Goal: Transaction & Acquisition: Purchase product/service

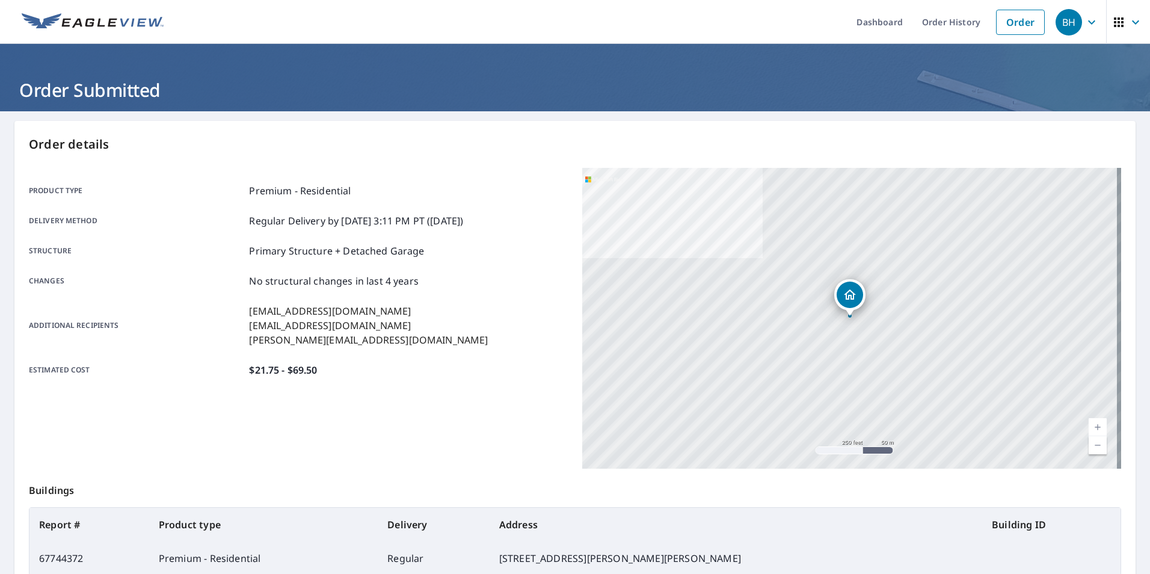
scroll to position [94, 0]
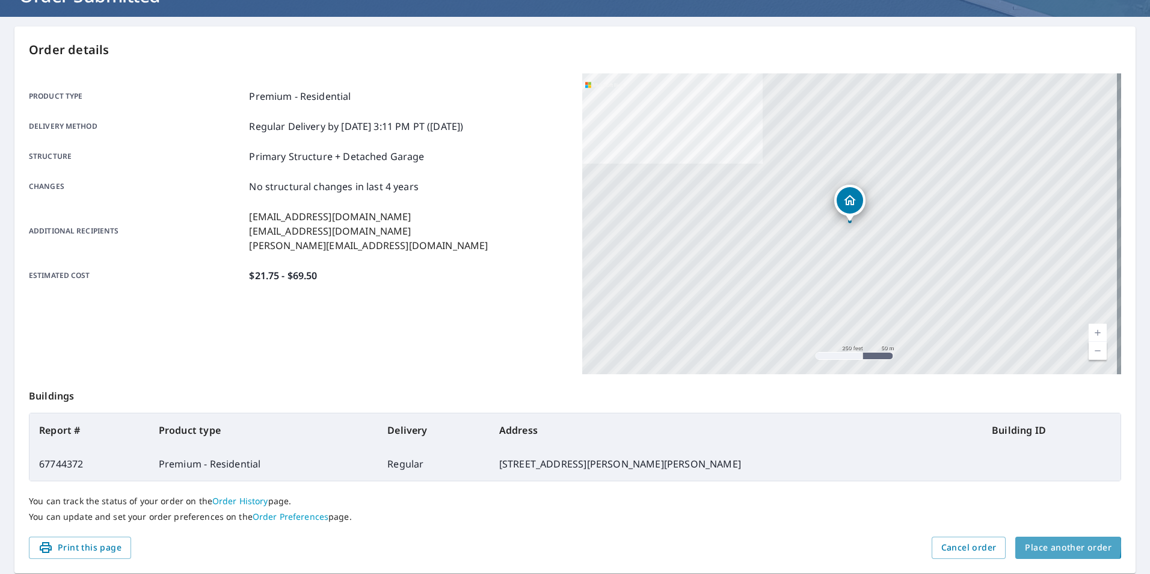
click at [1047, 545] on span "Place another order" at bounding box center [1068, 547] width 87 height 15
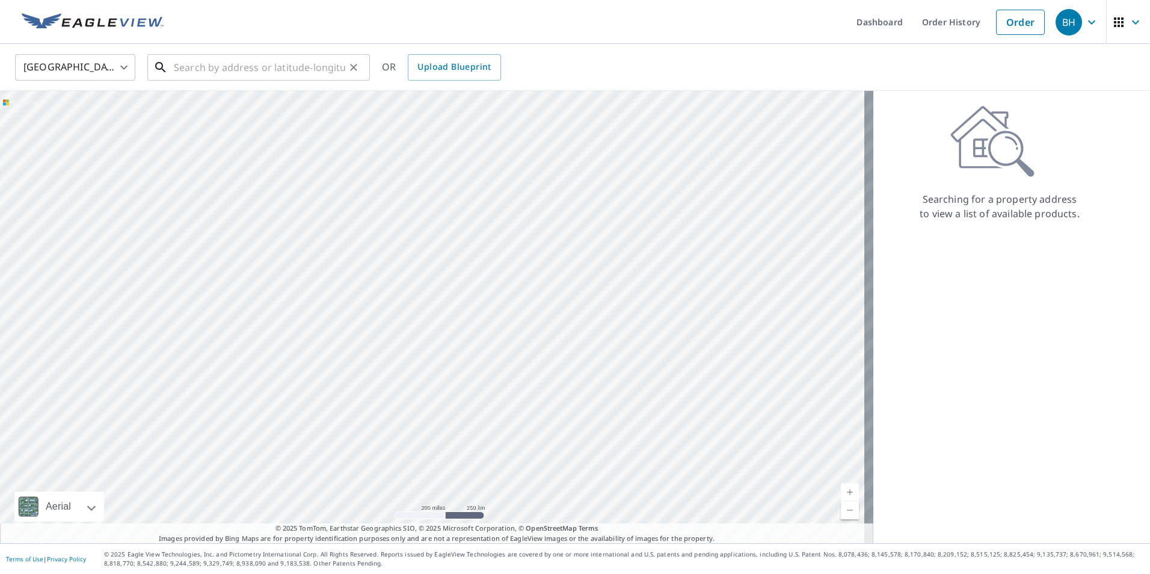
click at [203, 62] on input "text" at bounding box center [259, 68] width 171 height 34
click at [218, 64] on input "text" at bounding box center [259, 68] width 171 height 34
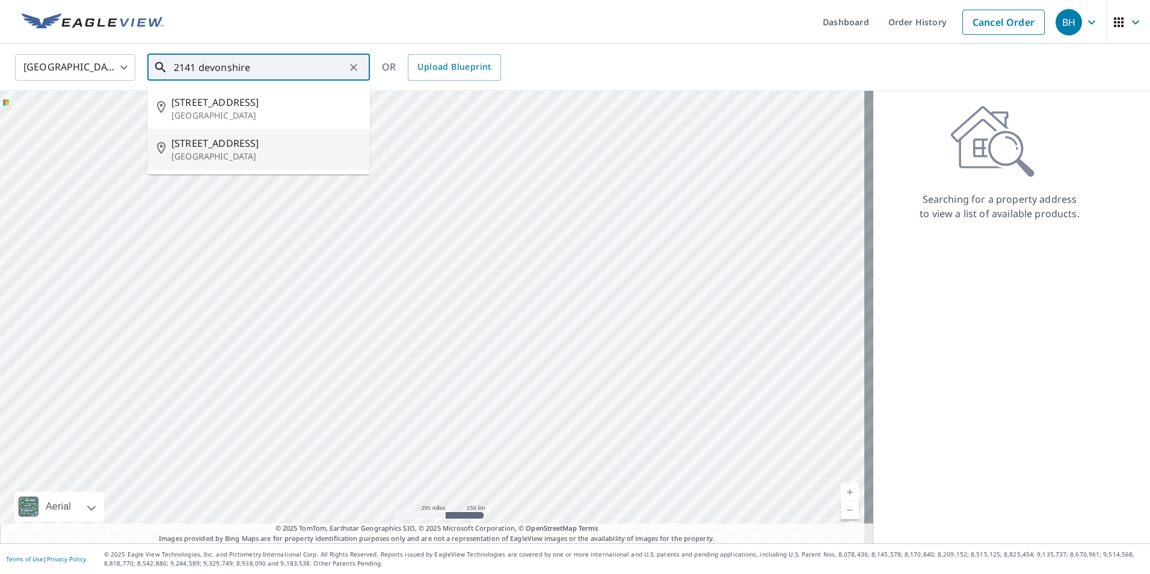
click at [217, 143] on span "[STREET_ADDRESS]" at bounding box center [265, 143] width 189 height 14
type input "[STREET_ADDRESS][PERSON_NAME]"
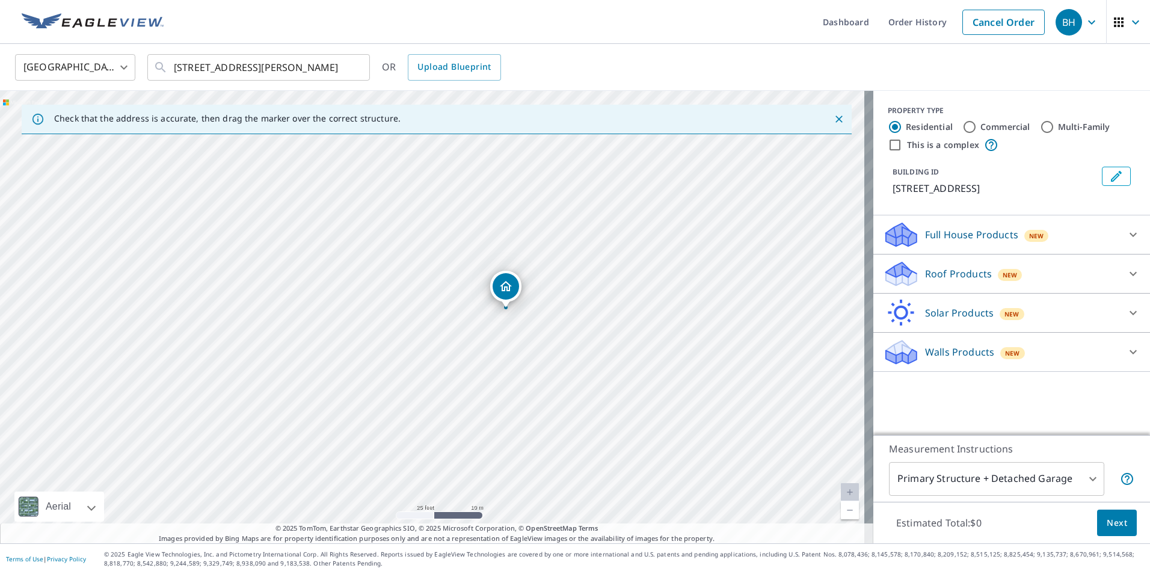
drag, startPoint x: 559, startPoint y: 312, endPoint x: 588, endPoint y: 312, distance: 29.5
click at [588, 312] on div "[STREET_ADDRESS][PERSON_NAME]" at bounding box center [437, 317] width 874 height 452
drag, startPoint x: 503, startPoint y: 286, endPoint x: 508, endPoint y: 278, distance: 10.0
click at [943, 274] on p "Roof Products" at bounding box center [958, 274] width 67 height 14
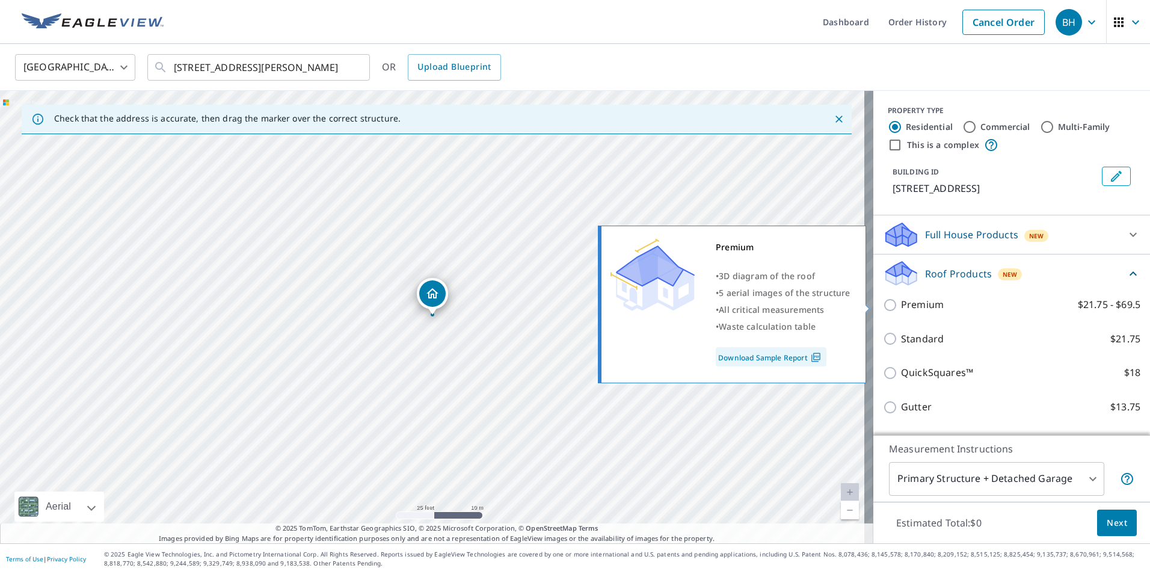
click at [883, 306] on input "Premium $21.75 - $69.5" at bounding box center [892, 305] width 18 height 14
checkbox input "true"
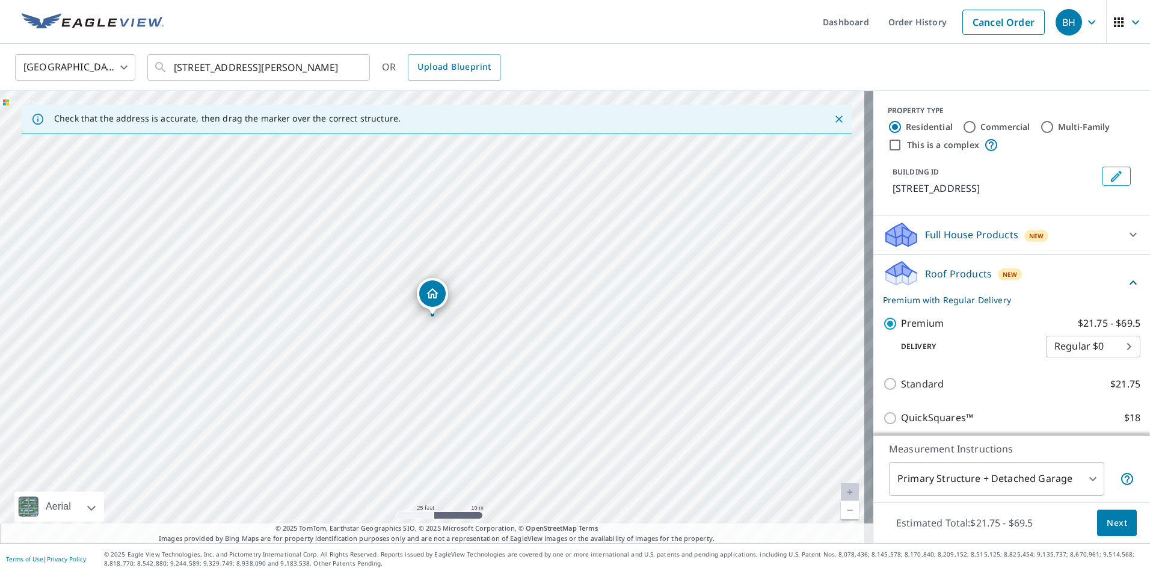
click at [935, 261] on div "Roof Products New Premium with Regular Delivery" at bounding box center [1004, 282] width 243 height 47
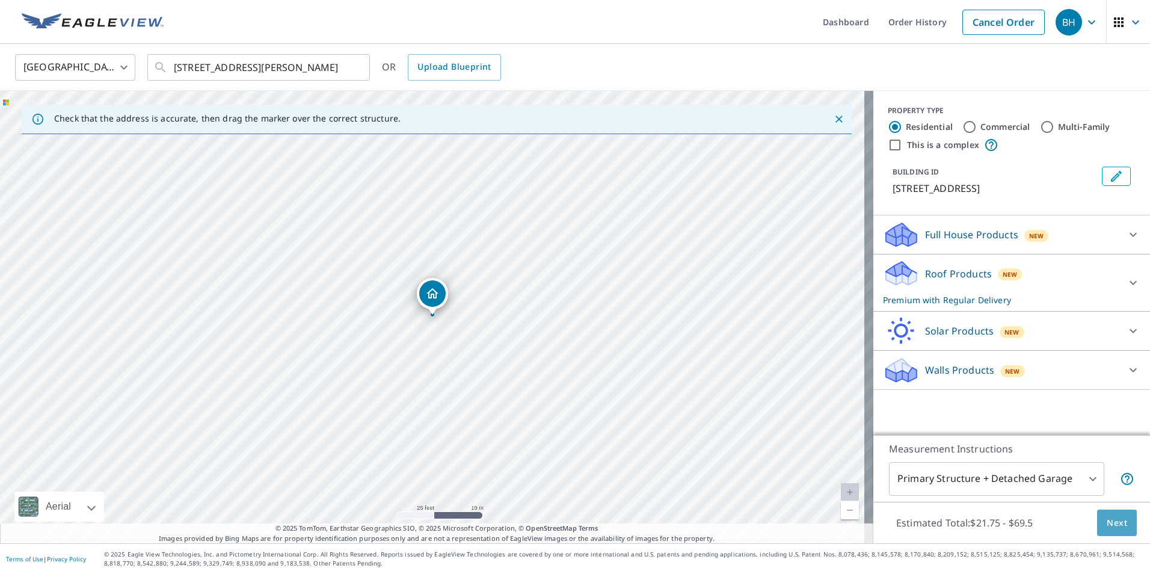
click at [1107, 520] on span "Next" at bounding box center [1117, 523] width 20 height 15
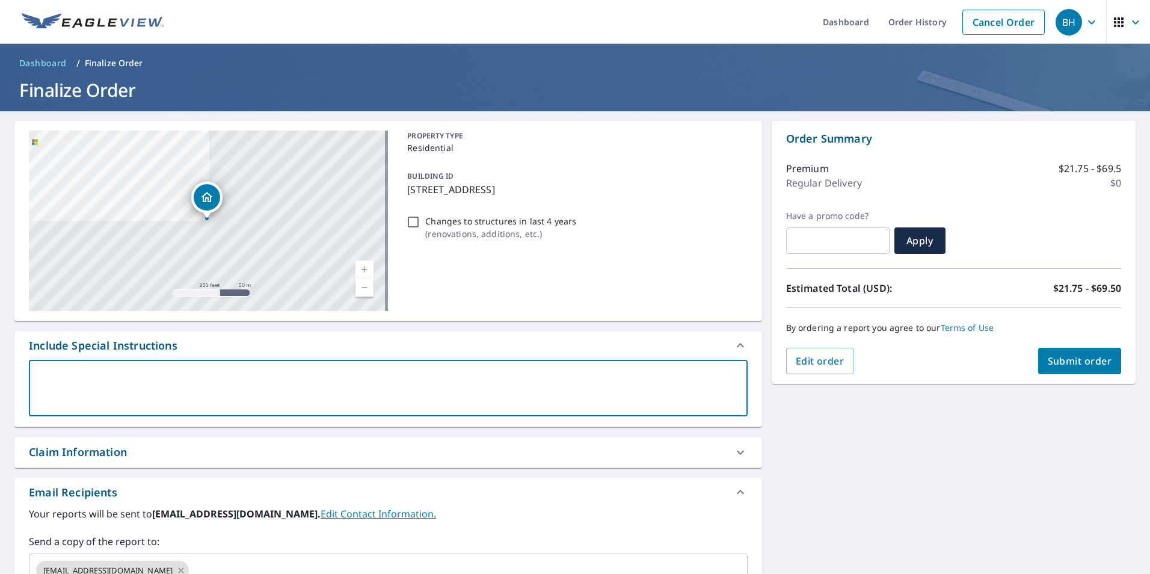
click at [108, 390] on textarea at bounding box center [388, 388] width 702 height 34
type textarea "I"
type textarea "x"
checkbox input "true"
type textarea "In"
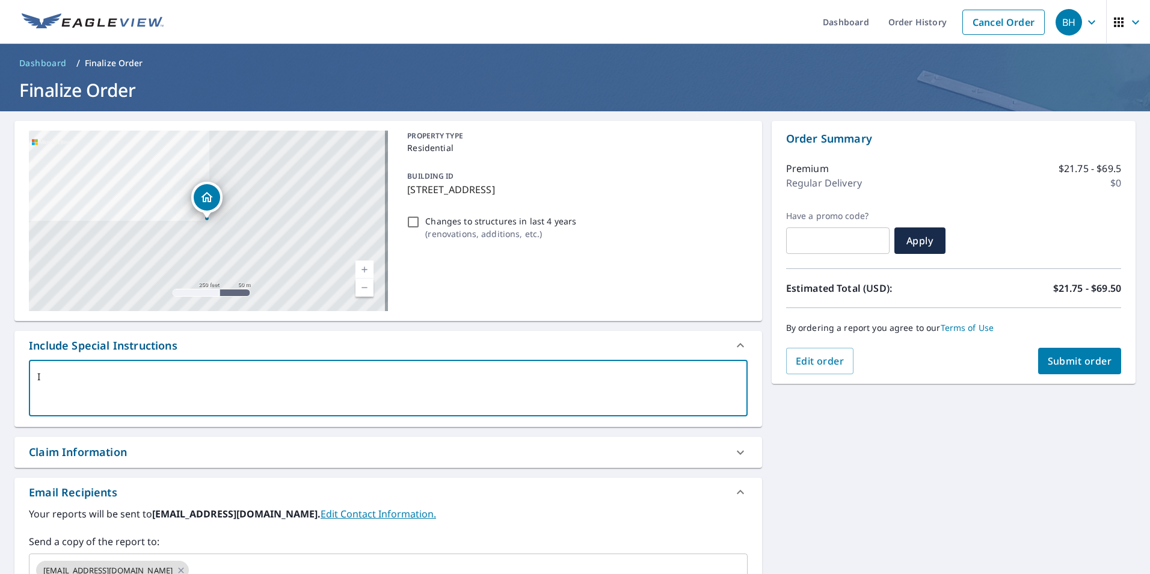
type textarea "x"
checkbox input "true"
type textarea "Inc"
type textarea "x"
checkbox input "true"
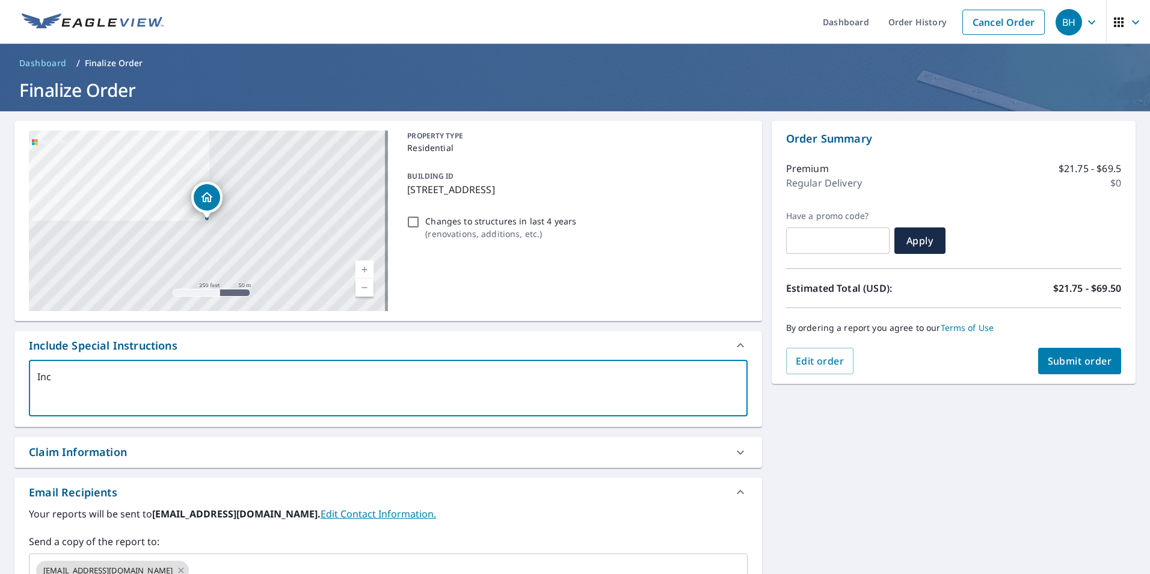
type textarea "Incl"
type textarea "x"
checkbox input "true"
type textarea "Inclu"
type textarea "x"
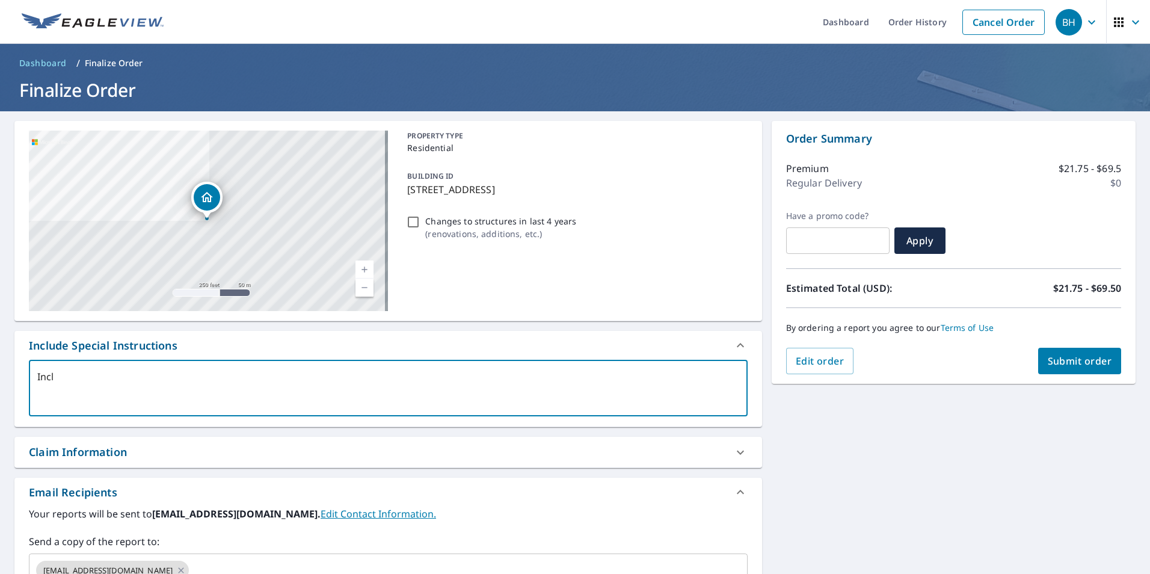
checkbox input "true"
type textarea "Includ"
type textarea "x"
checkbox input "true"
type textarea "Include"
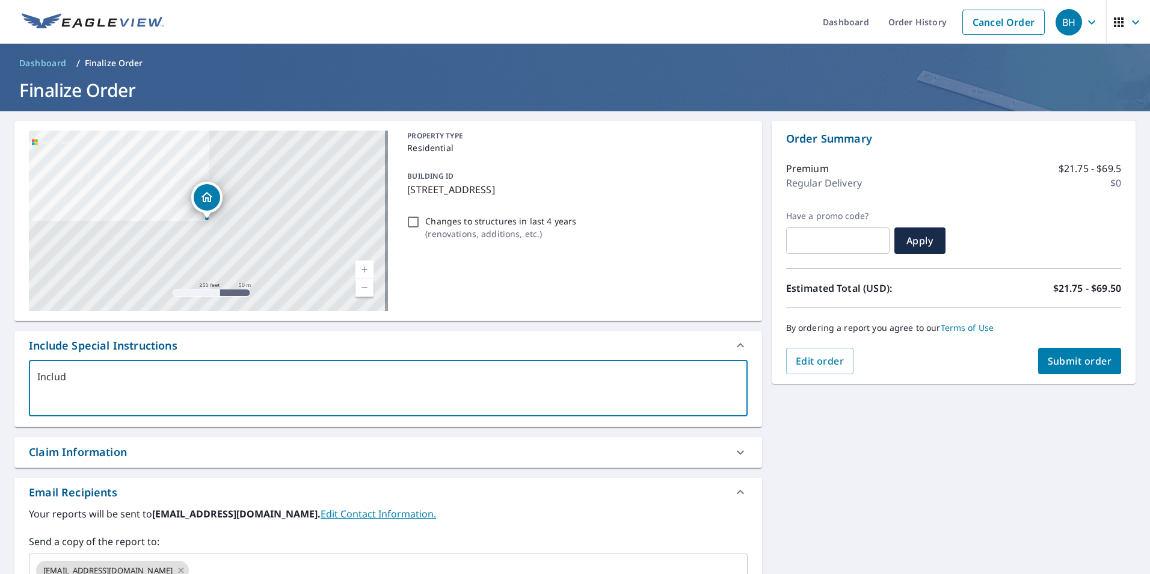
type textarea "x"
checkbox input "true"
type textarea "Include"
type textarea "x"
checkbox input "true"
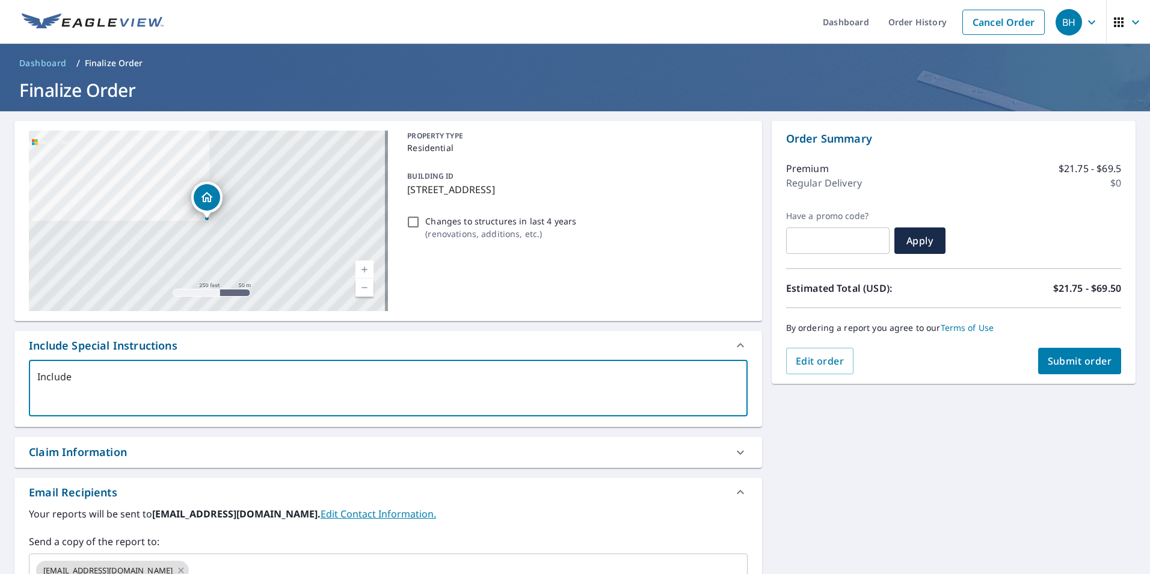
type textarea "Include a"
type textarea "x"
checkbox input "true"
type textarea "Include al"
type textarea "x"
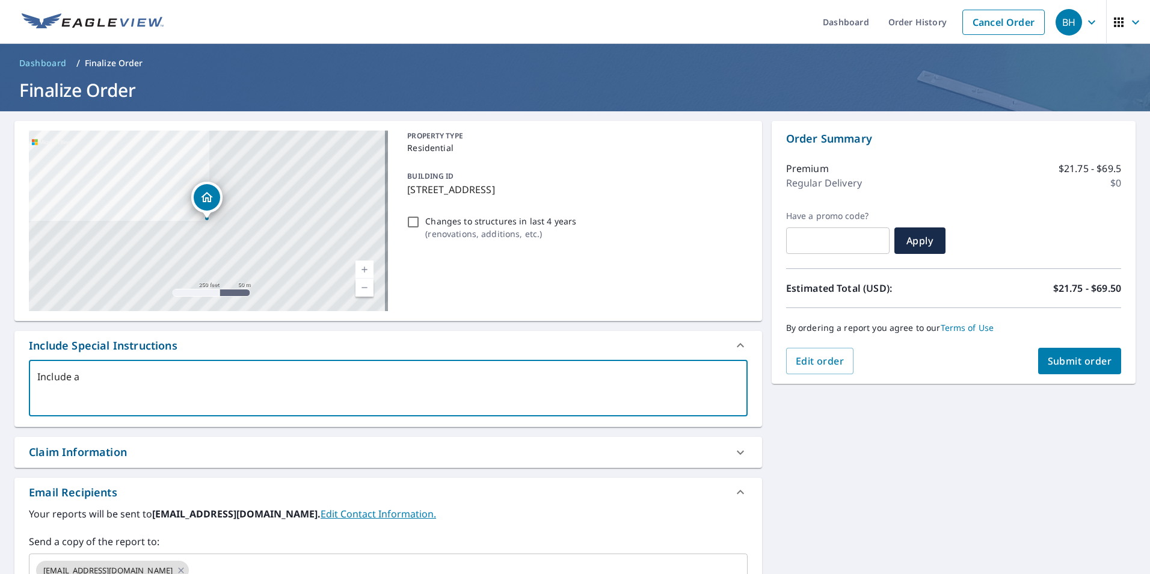
checkbox input "true"
type textarea "Include all"
type textarea "x"
checkbox input "true"
type textarea "Include all"
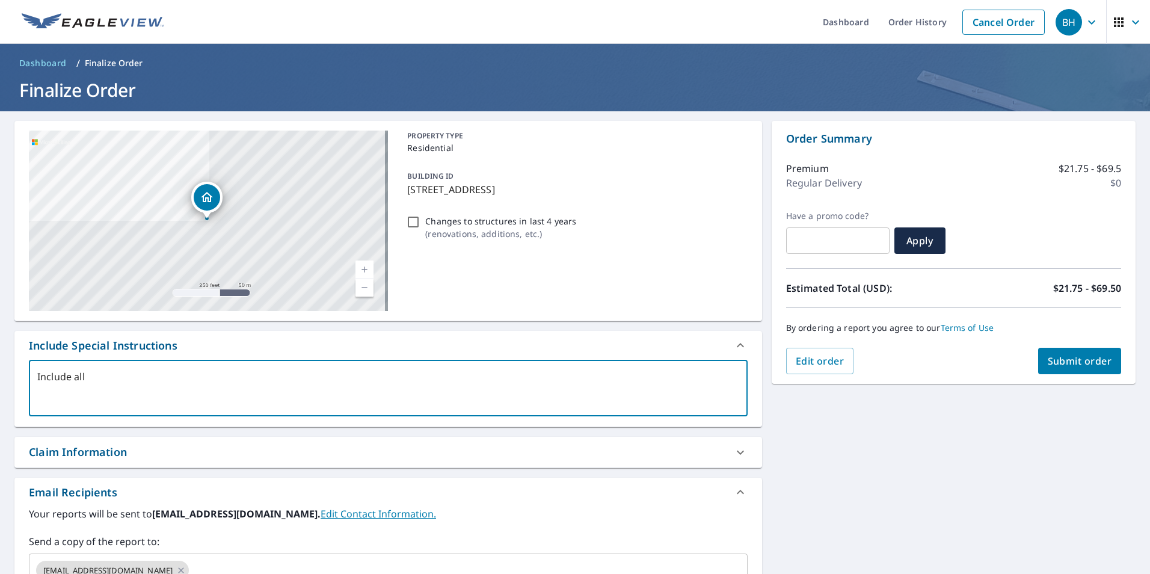
type textarea "x"
checkbox input "true"
type textarea "Include all s"
type textarea "x"
checkbox input "true"
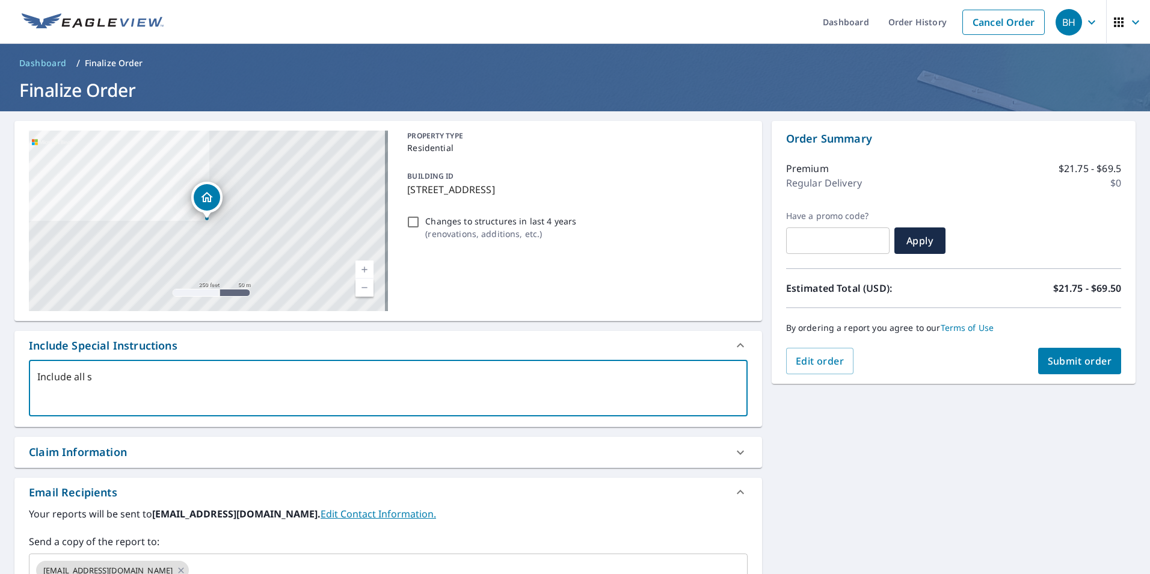
type textarea "Include all st"
type textarea "x"
checkbox input "true"
type textarea "Include all str"
type textarea "x"
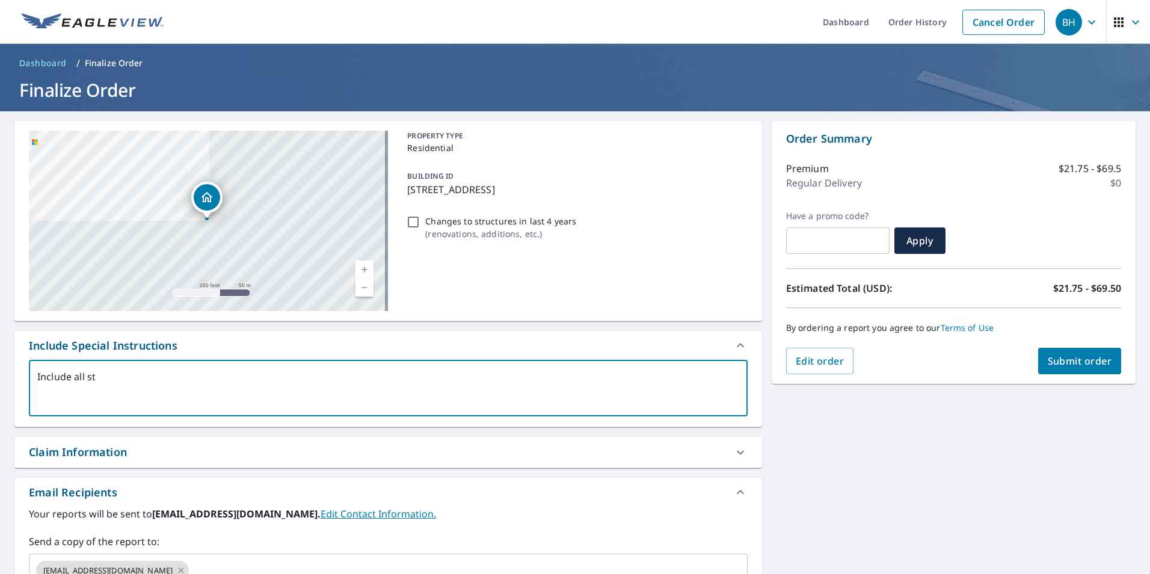
checkbox input "true"
type textarea "Include all strc"
type textarea "x"
checkbox input "true"
type textarea "Include all str"
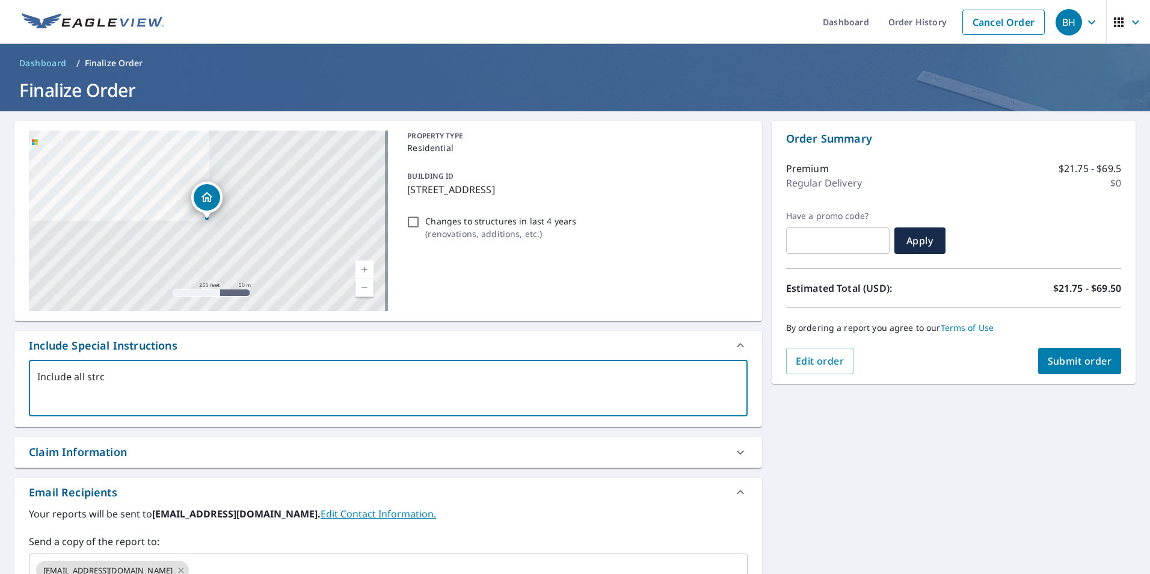
type textarea "x"
checkbox input "true"
type textarea "Include all stru"
type textarea "x"
checkbox input "true"
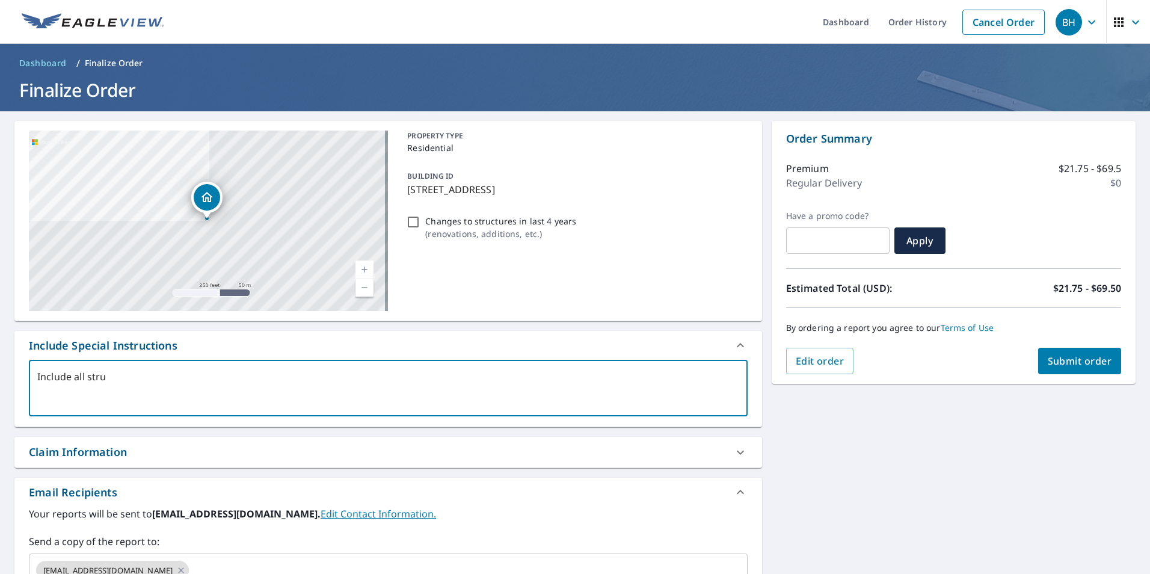
type textarea "Include all struc"
type textarea "x"
checkbox input "true"
type textarea "Include all struct"
type textarea "x"
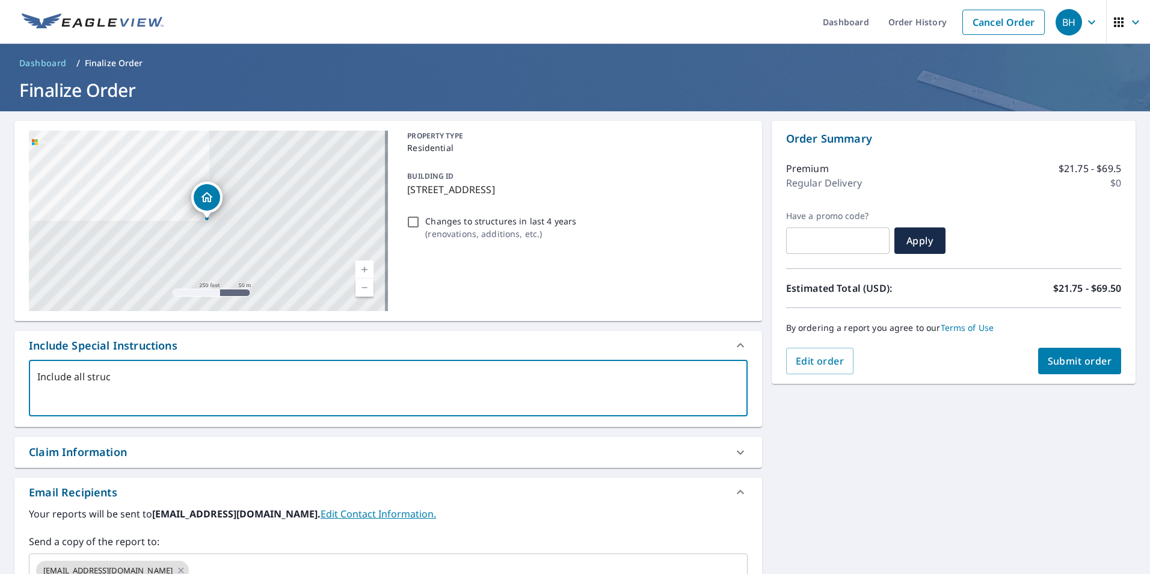
checkbox input "true"
type textarea "Include all structu"
type textarea "x"
checkbox input "true"
type textarea "Include all structur"
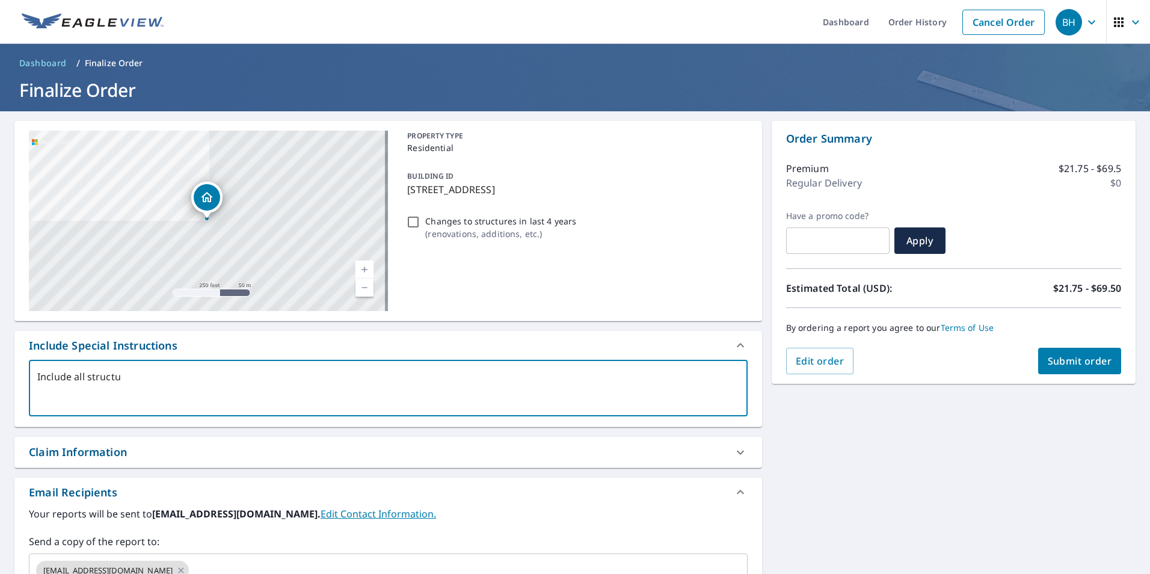
type textarea "x"
checkbox input "true"
type textarea "Include all structure"
type textarea "x"
checkbox input "true"
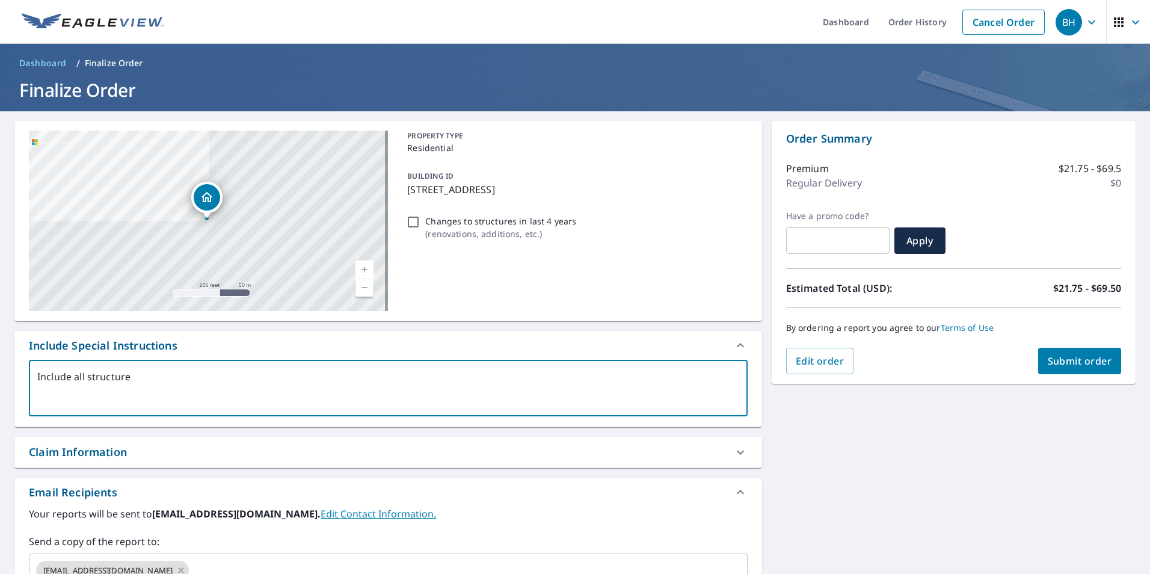
type textarea "Include all structures"
type textarea "x"
checkbox input "true"
type textarea "Include all structures"
type textarea "x"
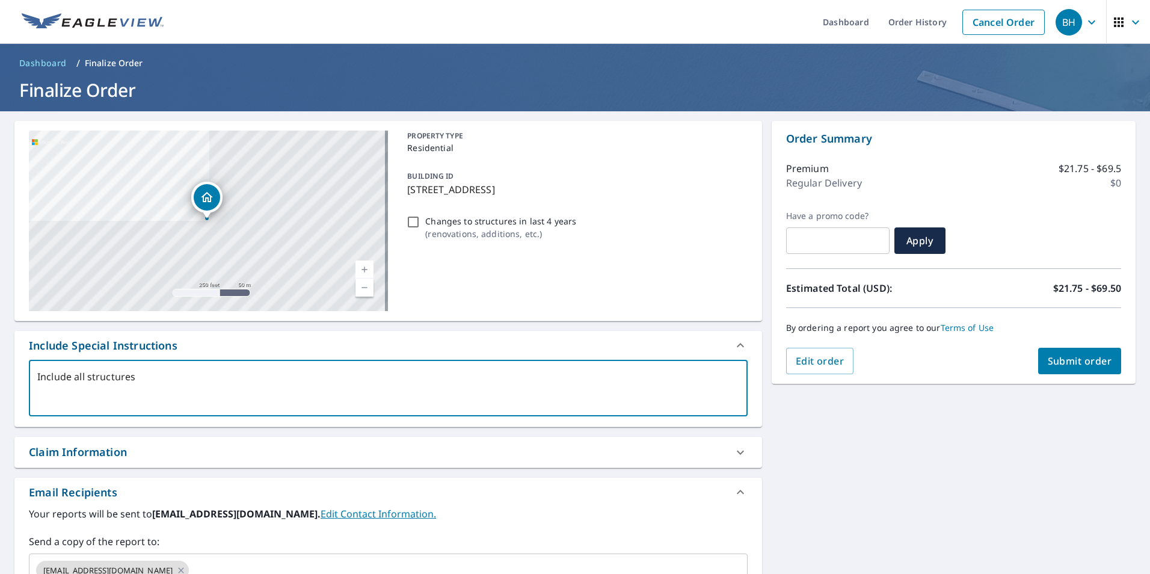
checkbox input "true"
type textarea "Include all structures w"
type textarea "x"
checkbox input "true"
type textarea "Include all structures wi"
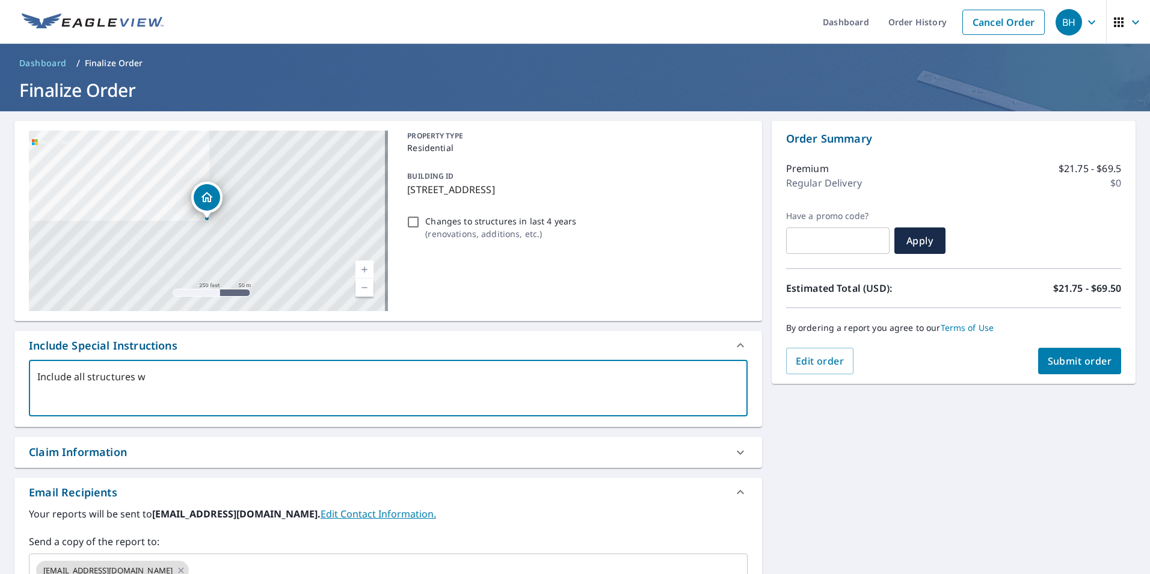
type textarea "x"
checkbox input "true"
type textarea "Include all structures wit"
type textarea "x"
checkbox input "true"
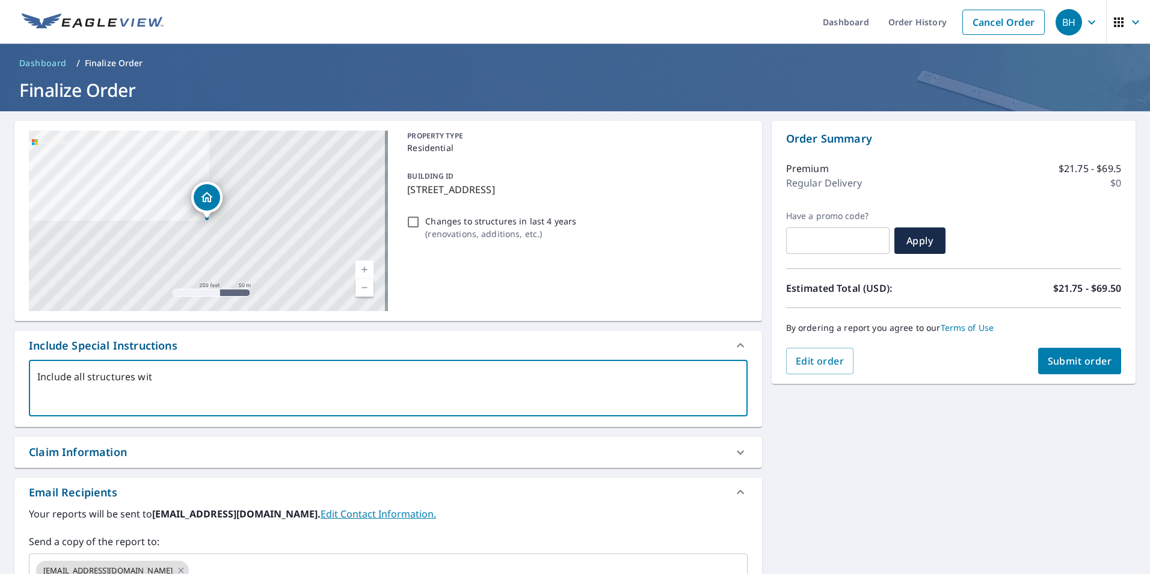
type textarea "Include all structures with"
type textarea "x"
checkbox input "true"
type textarea "Include all structures withi"
type textarea "x"
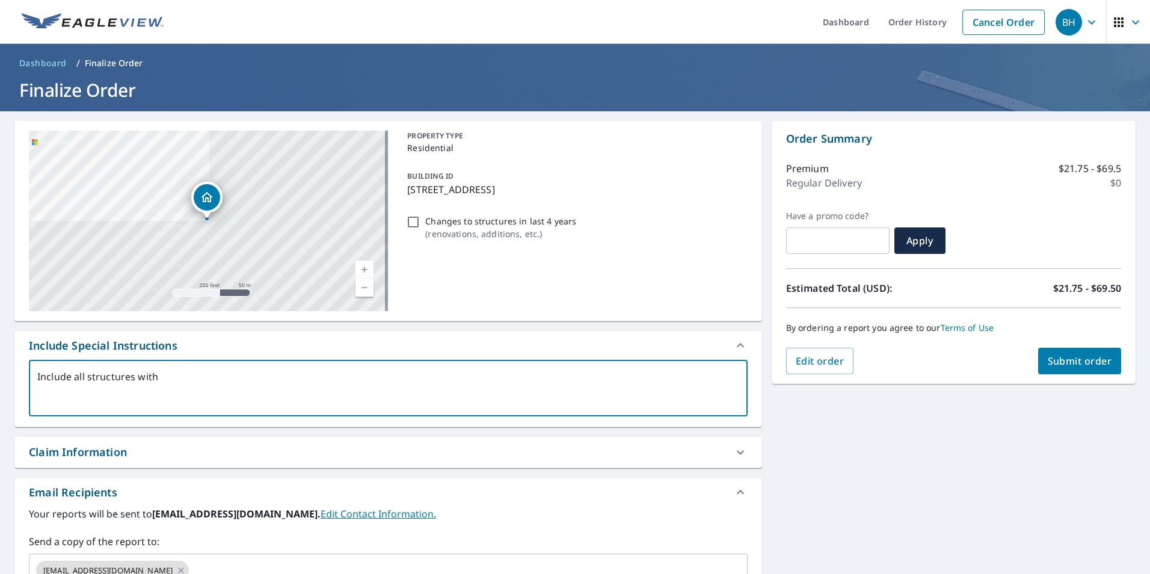
checkbox input "true"
type textarea "Include all structures within"
type textarea "x"
checkbox input "true"
type textarea "Include all structures within"
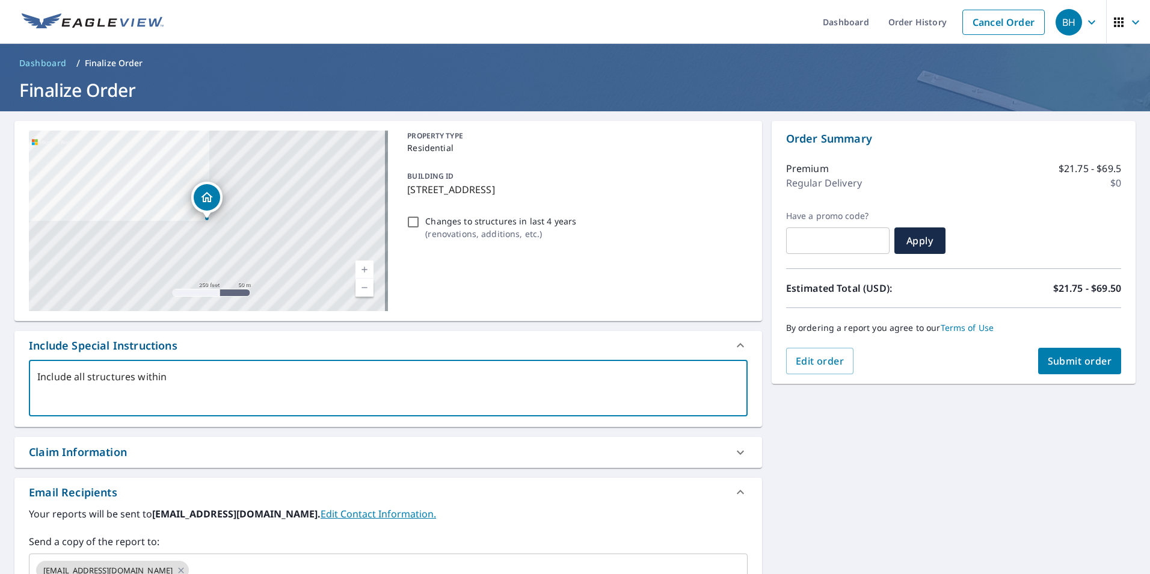
type textarea "x"
checkbox input "true"
type textarea "Include all structures within p"
type textarea "x"
checkbox input "true"
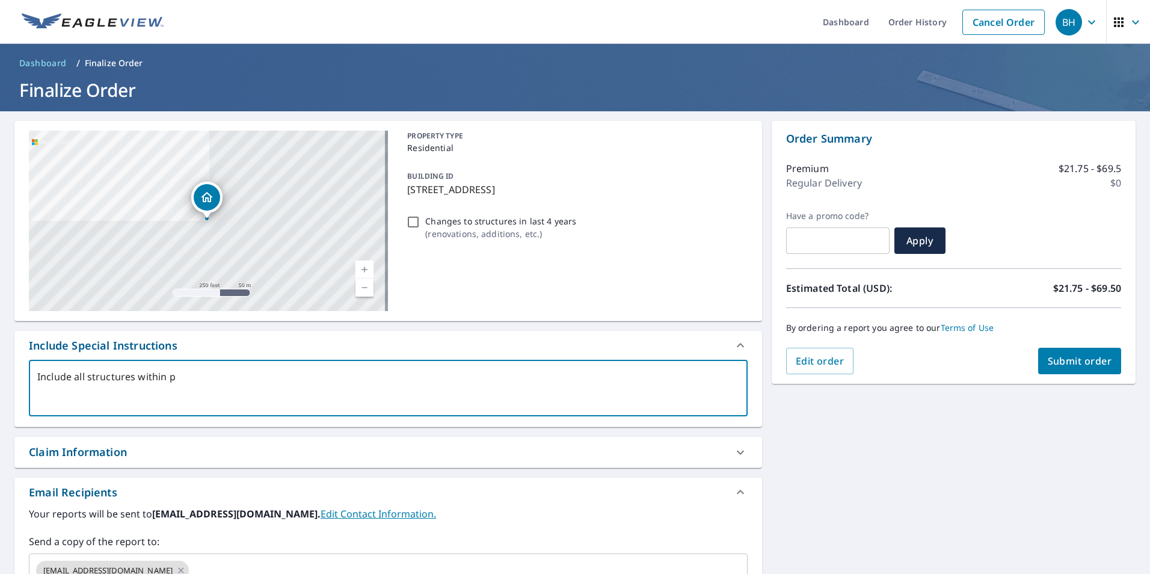
type textarea "Include all structures within pr"
type textarea "x"
checkbox input "true"
type textarea "Include all structures within pro"
type textarea "x"
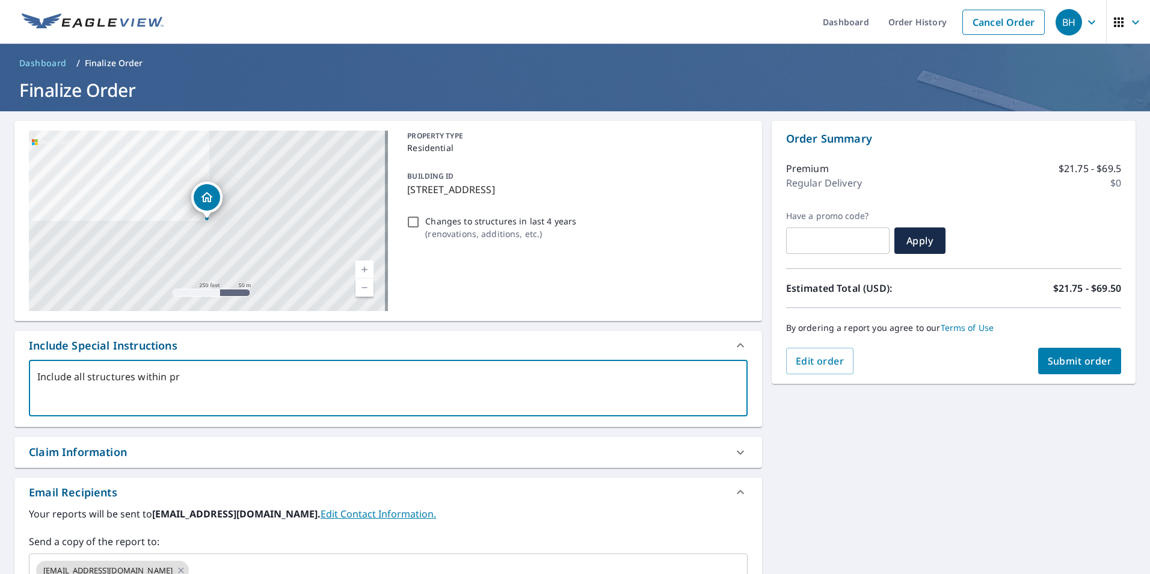
checkbox input "true"
type textarea "Include all structures within prop"
type textarea "x"
checkbox input "true"
type textarea "Include all structures within prope"
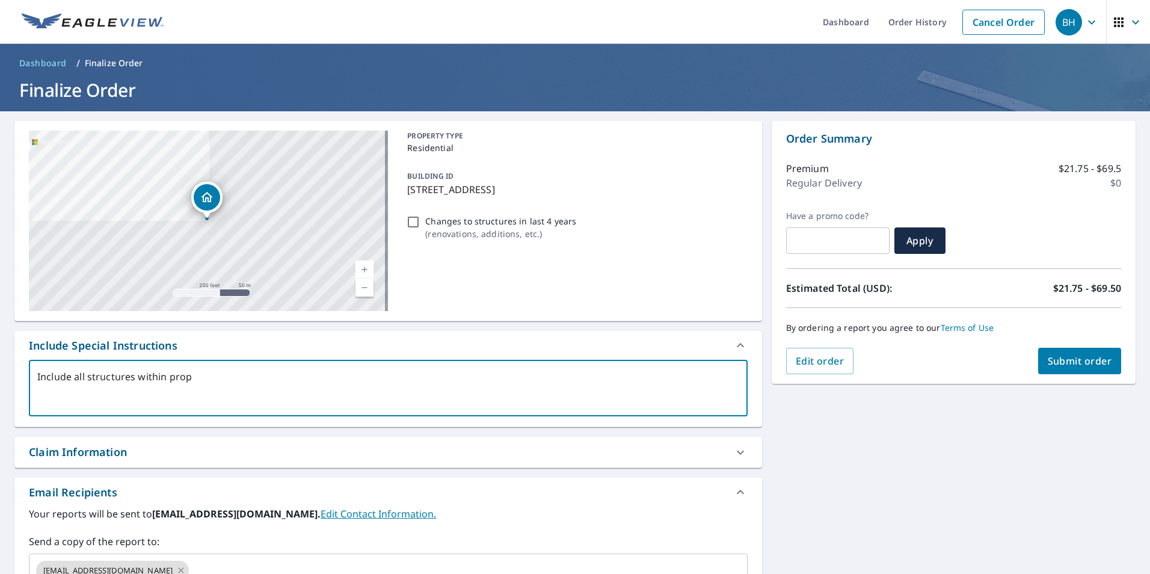
type textarea "x"
checkbox input "true"
type textarea "Include all structures within proper"
type textarea "x"
checkbox input "true"
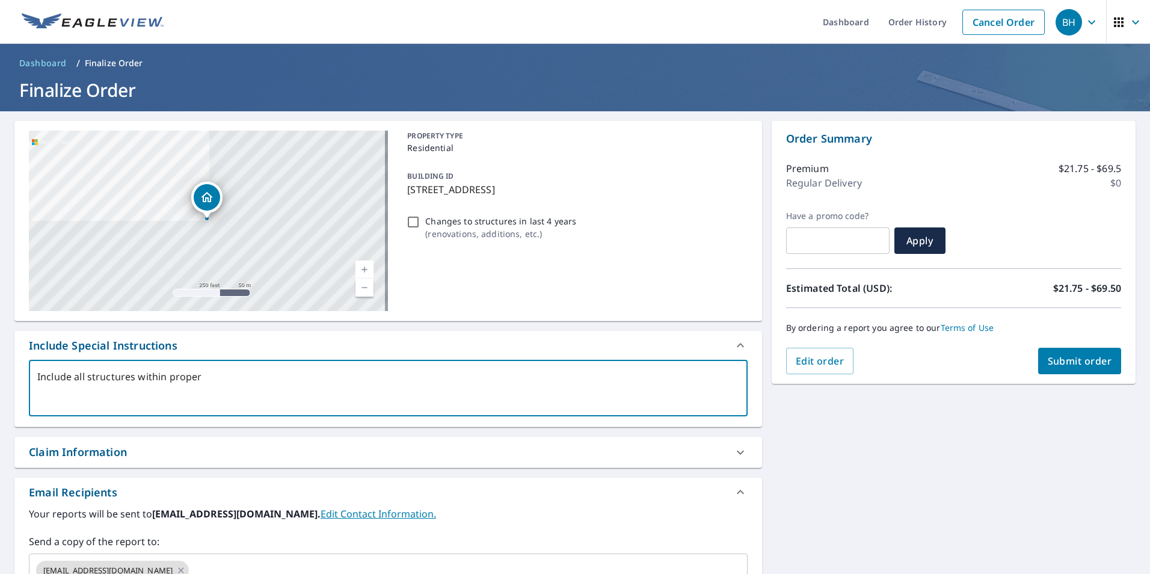
type textarea "Include all structures within propert"
type textarea "x"
checkbox input "true"
type textarea "Include all structures within property"
type textarea "x"
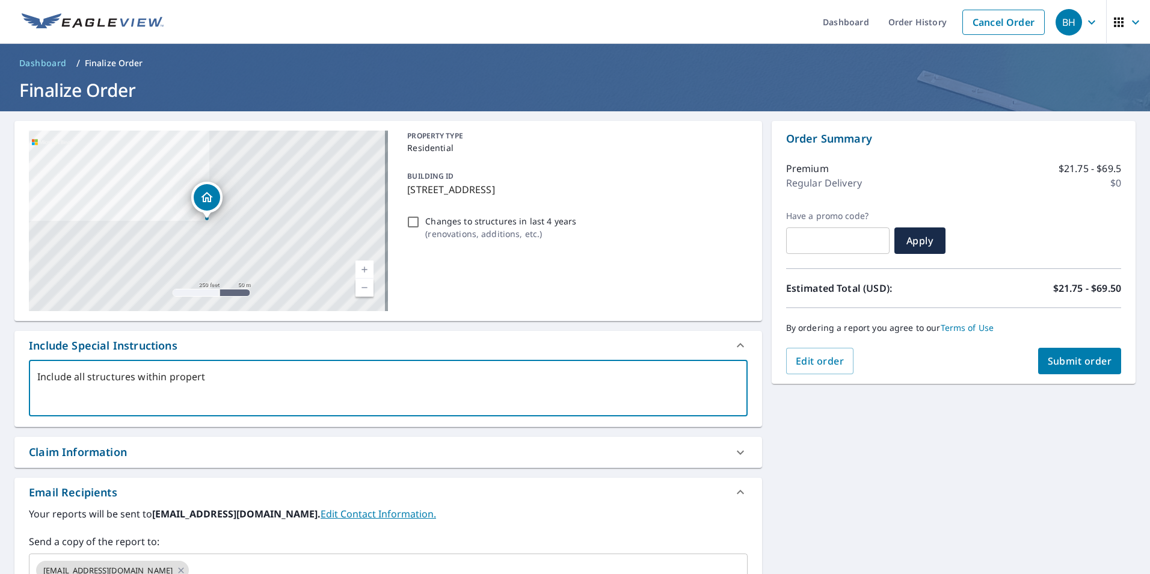
checkbox input "true"
type textarea "Include all structures within property"
type textarea "x"
checkbox input "true"
type textarea "Include all structures within property l"
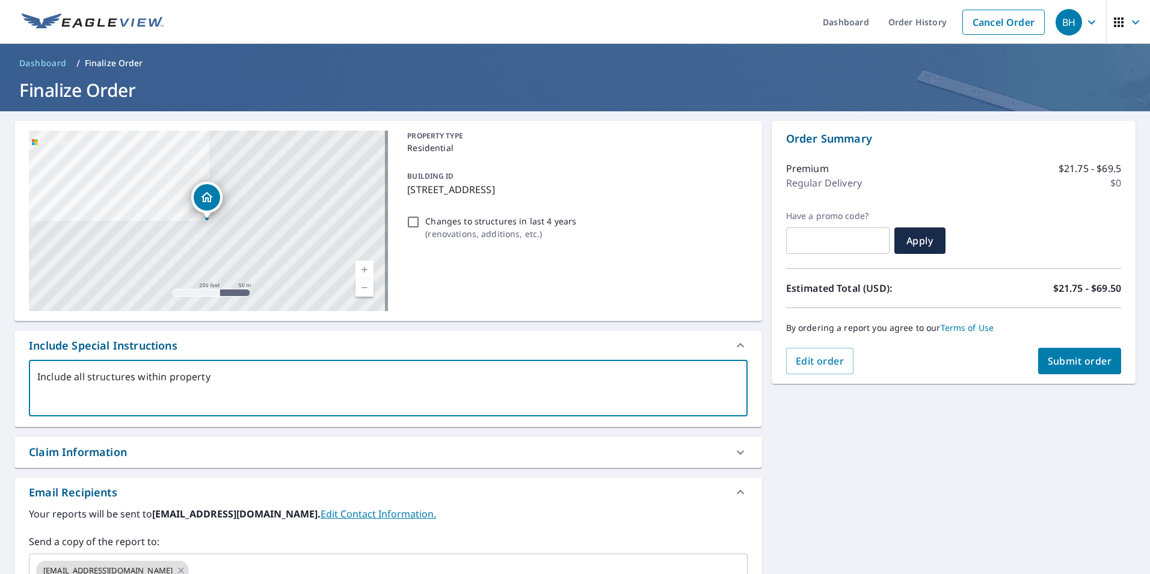
type textarea "x"
checkbox input "true"
type textarea "Include all structures within property li"
type textarea "x"
checkbox input "true"
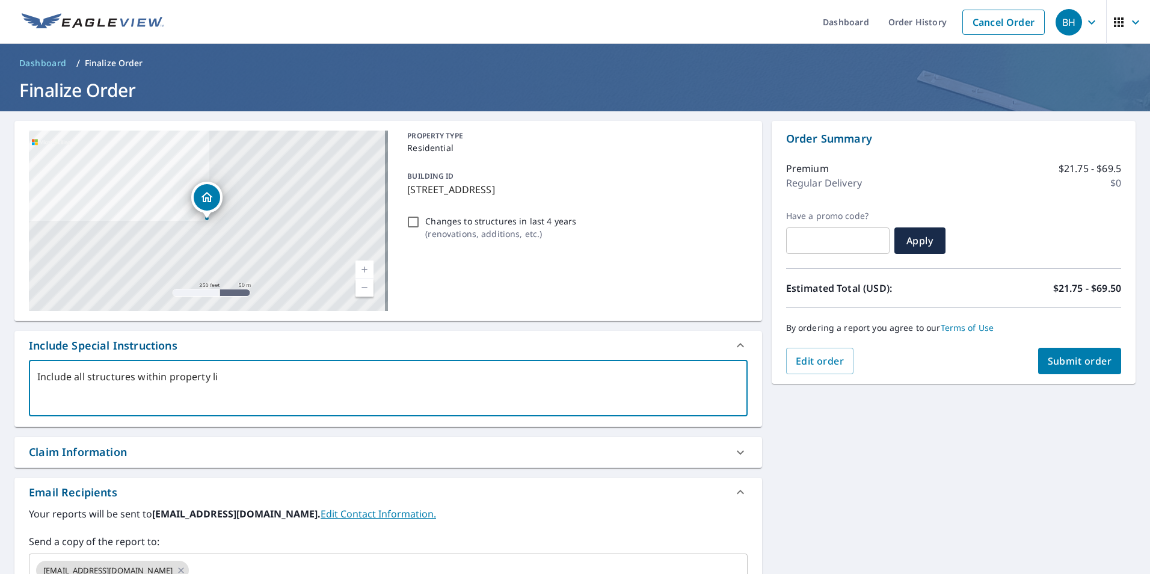
type textarea "Include all structures within property lin"
type textarea "x"
checkbox input "true"
type textarea "Include all structures within property line"
type textarea "x"
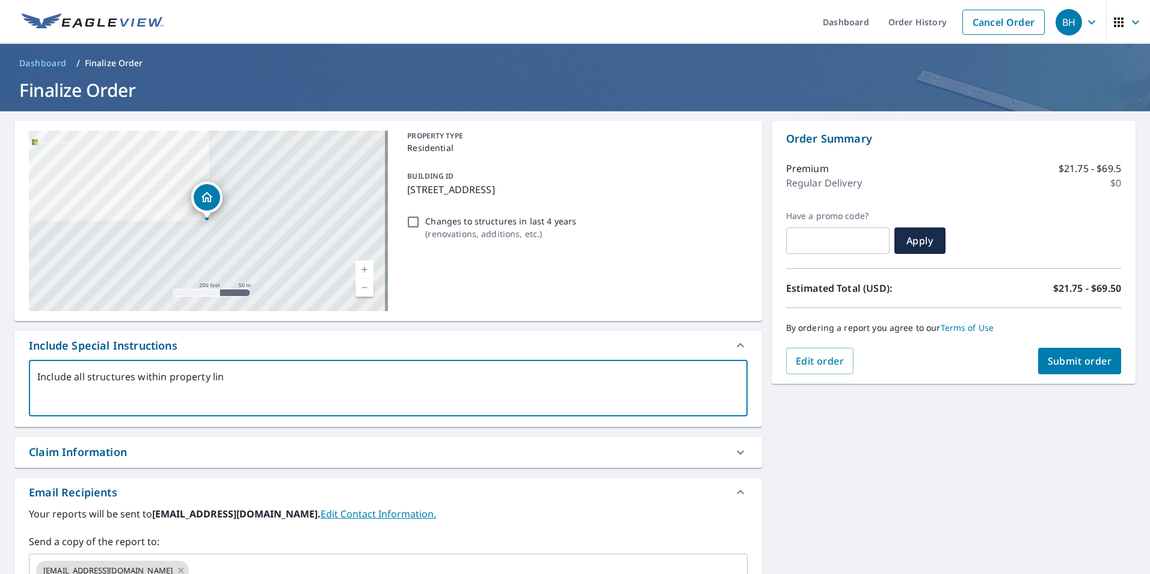
checkbox input "true"
type textarea "Include all structures within property line."
type textarea "x"
checkbox input "true"
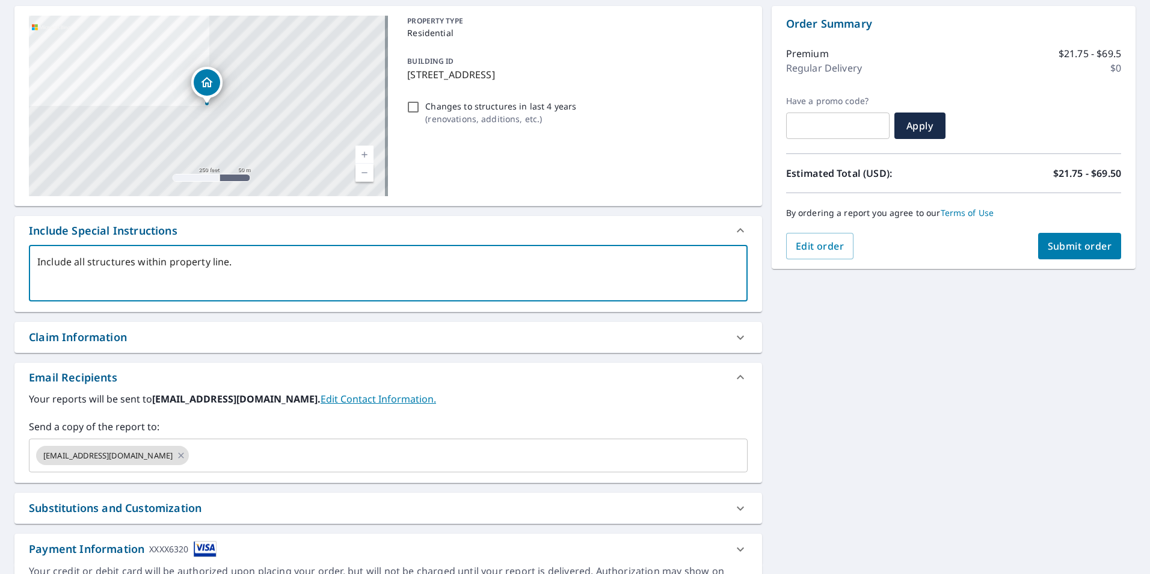
scroll to position [120, 0]
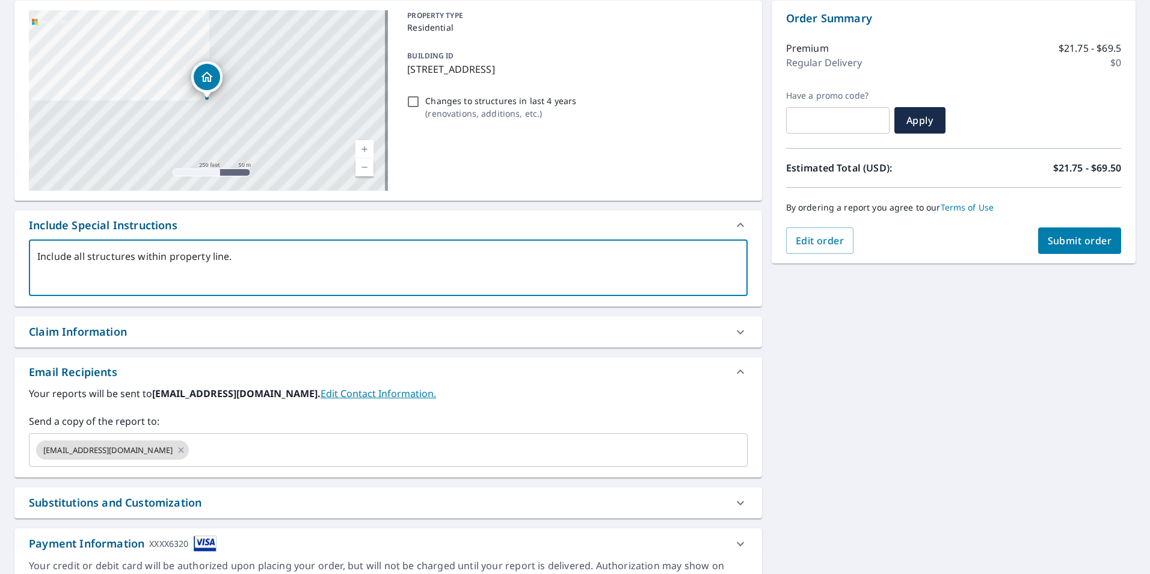
type textarea "Include all structures within property line."
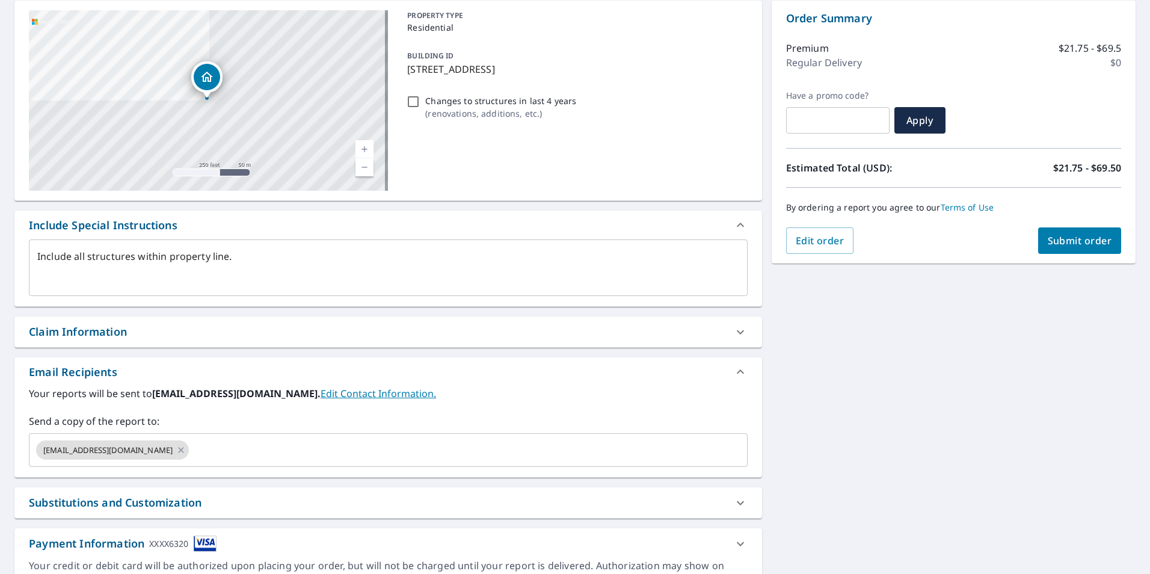
click at [108, 326] on div "Claim Information" at bounding box center [78, 332] width 98 height 16
type textarea "x"
checkbox input "true"
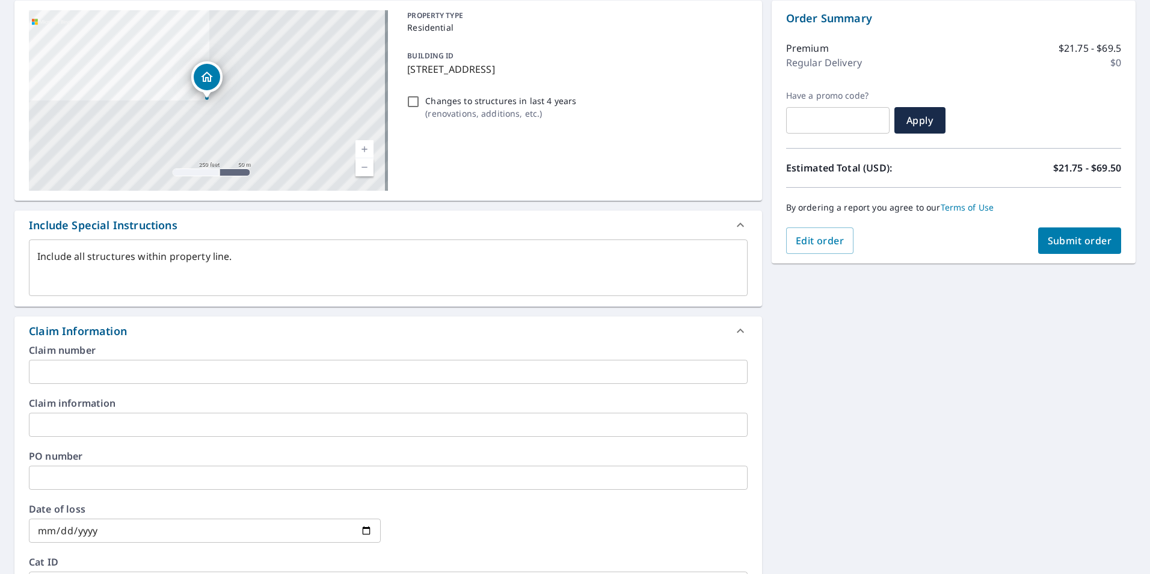
click at [51, 481] on input "text" at bounding box center [388, 478] width 719 height 24
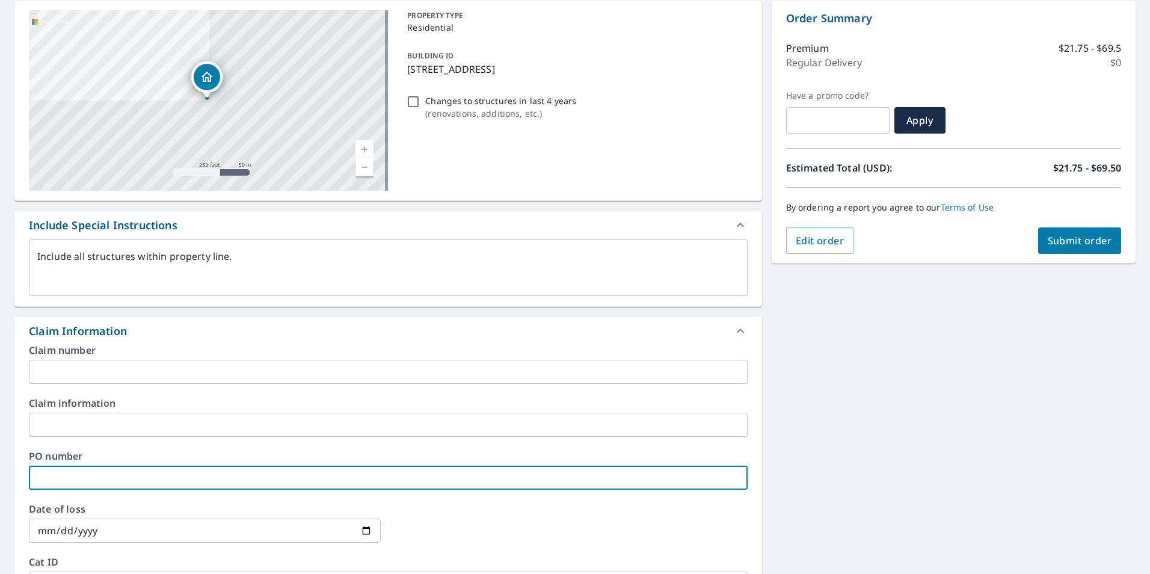
type textarea "x"
type input "I"
checkbox input "true"
type textarea "x"
type input "Ib"
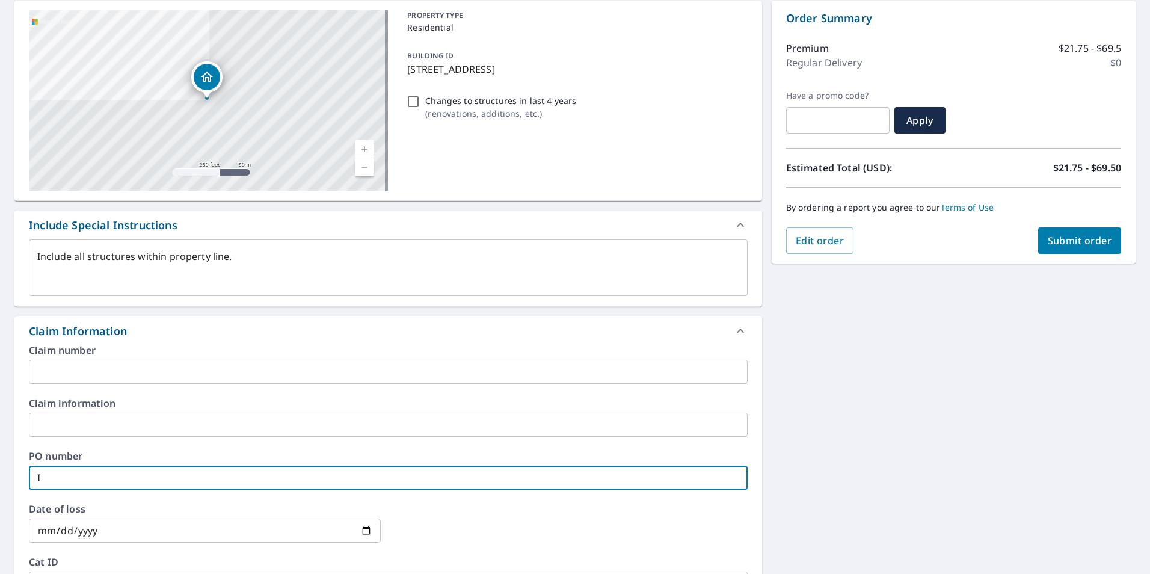
checkbox input "true"
type textarea "x"
type input "Iba"
checkbox input "true"
type textarea "x"
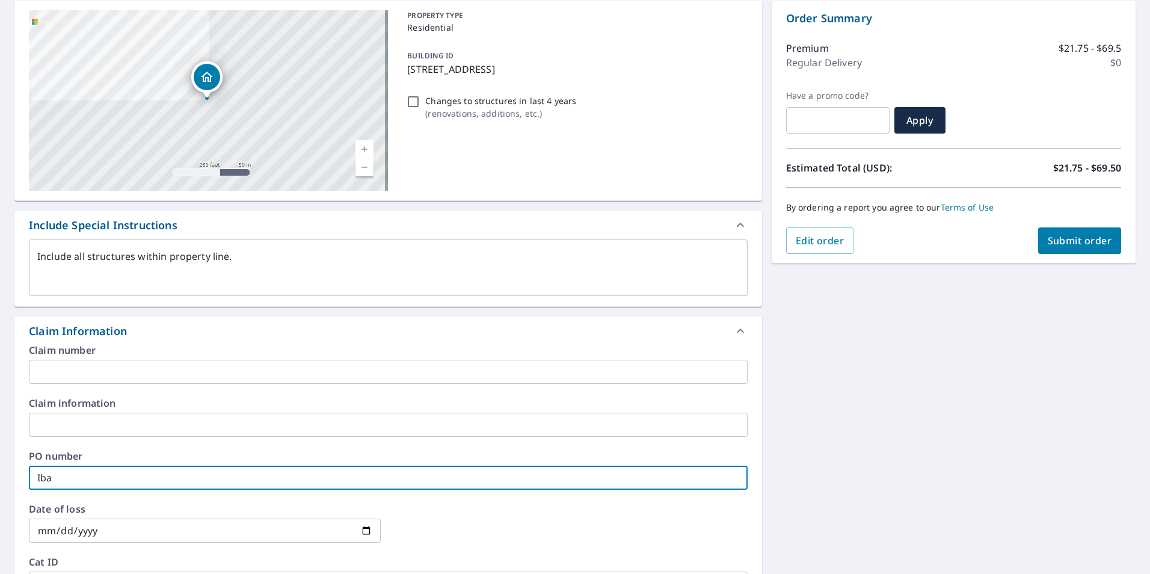
type input "Ibar"
checkbox input "true"
type textarea "x"
type input "Ibarr"
checkbox input "true"
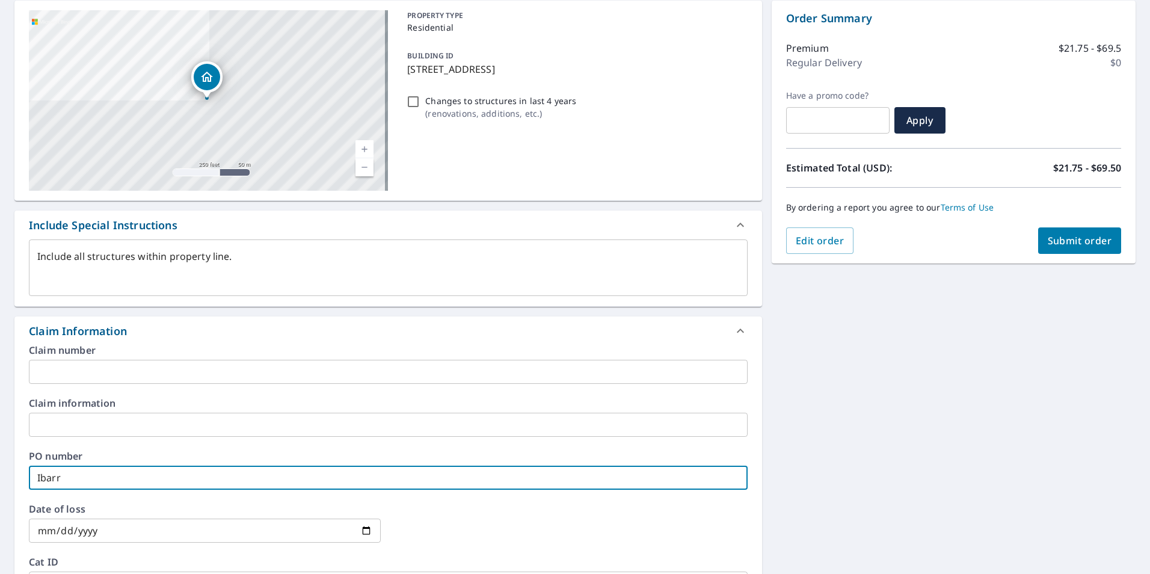
type textarea "x"
type input "[PERSON_NAME]"
checkbox input "true"
type textarea "x"
type input "[PERSON_NAME]-"
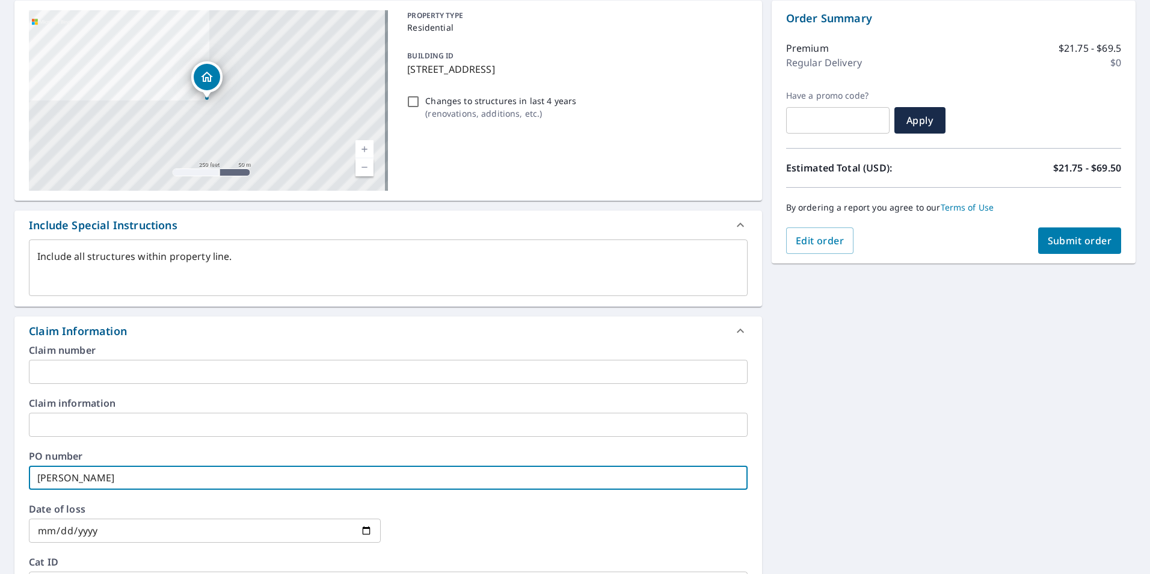
checkbox input "true"
type textarea "x"
type input "[PERSON_NAME]-T"
checkbox input "true"
type textarea "x"
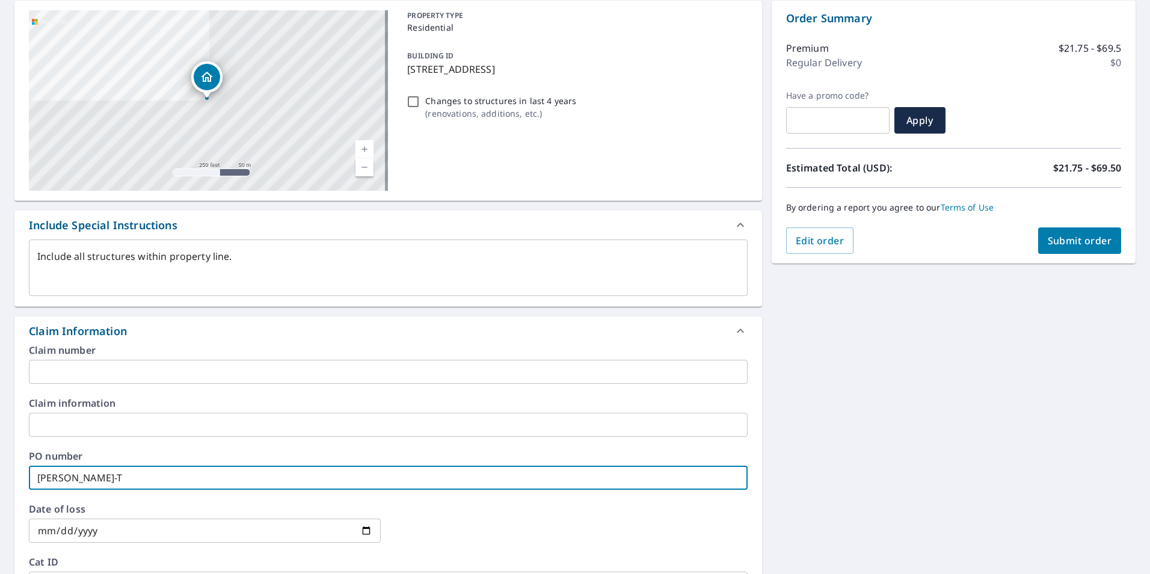
type input "[PERSON_NAME]-TT"
checkbox input "true"
type input "[PERSON_NAME]-TT"
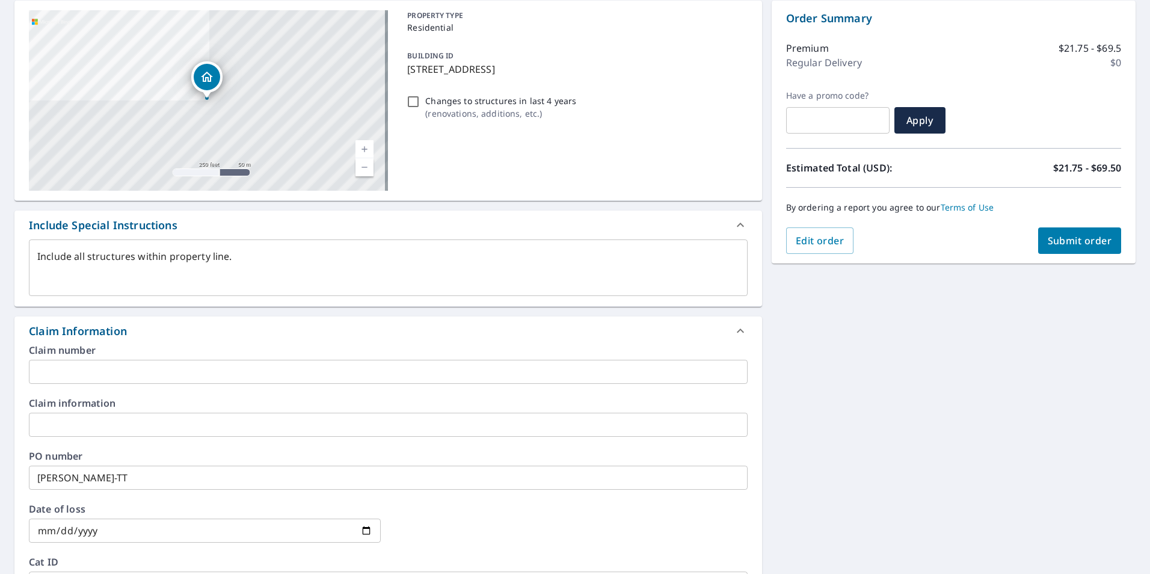
click at [170, 332] on div "Claim Information" at bounding box center [377, 331] width 697 height 16
type textarea "x"
checkbox input "true"
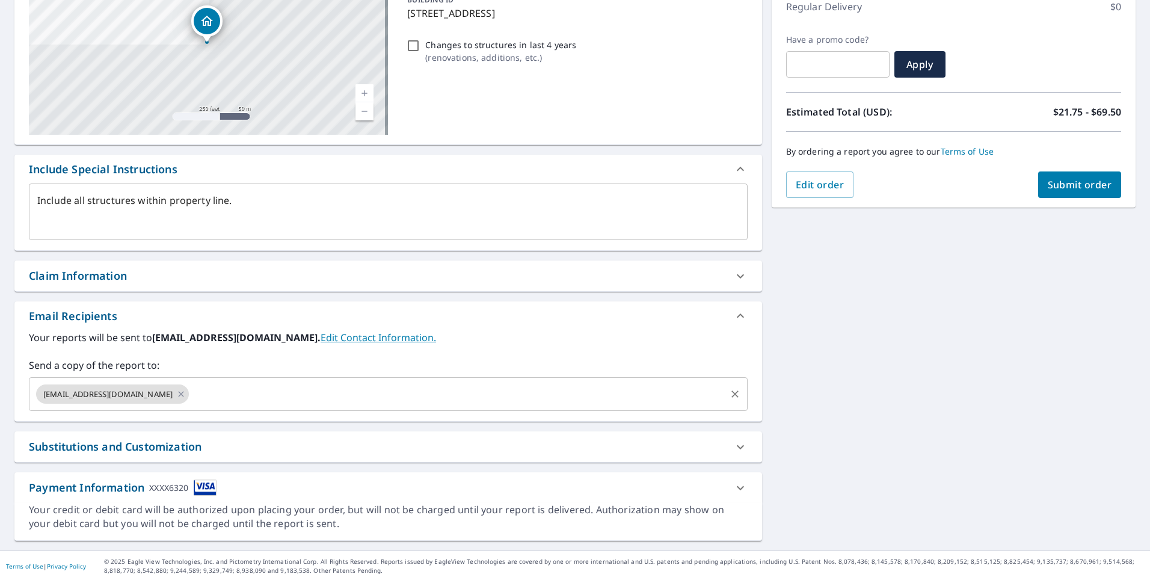
scroll to position [183, 0]
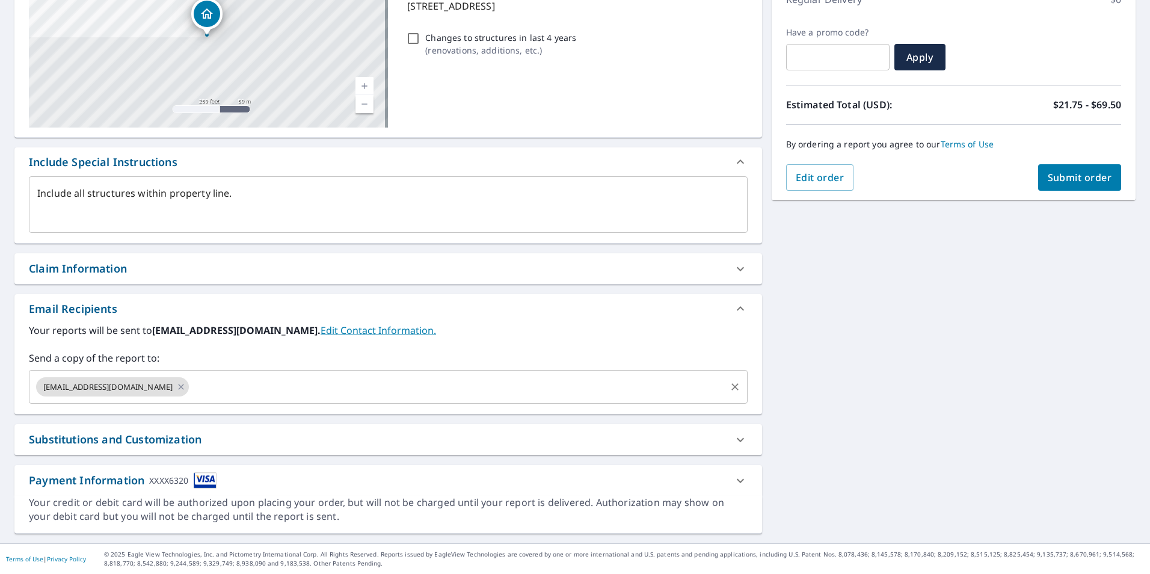
click at [239, 389] on input "text" at bounding box center [457, 386] width 533 height 23
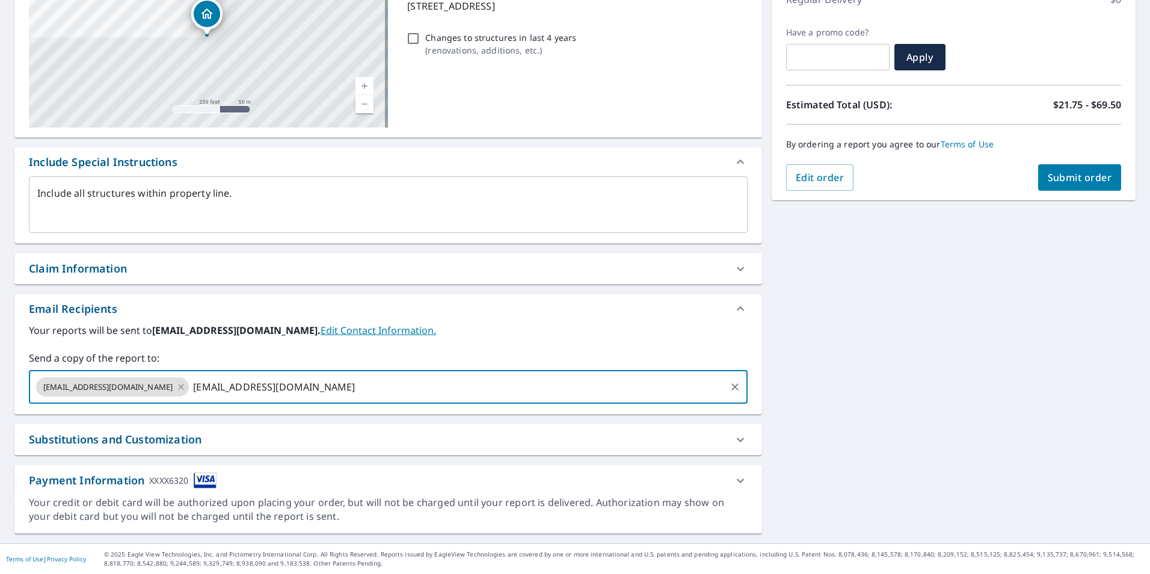
type input "[EMAIL_ADDRESS][DOMAIN_NAME]"
type textarea "x"
checkbox input "true"
type input "[PERSON_NAME][EMAIL_ADDRESS][DOMAIN_NAME]"
type textarea "x"
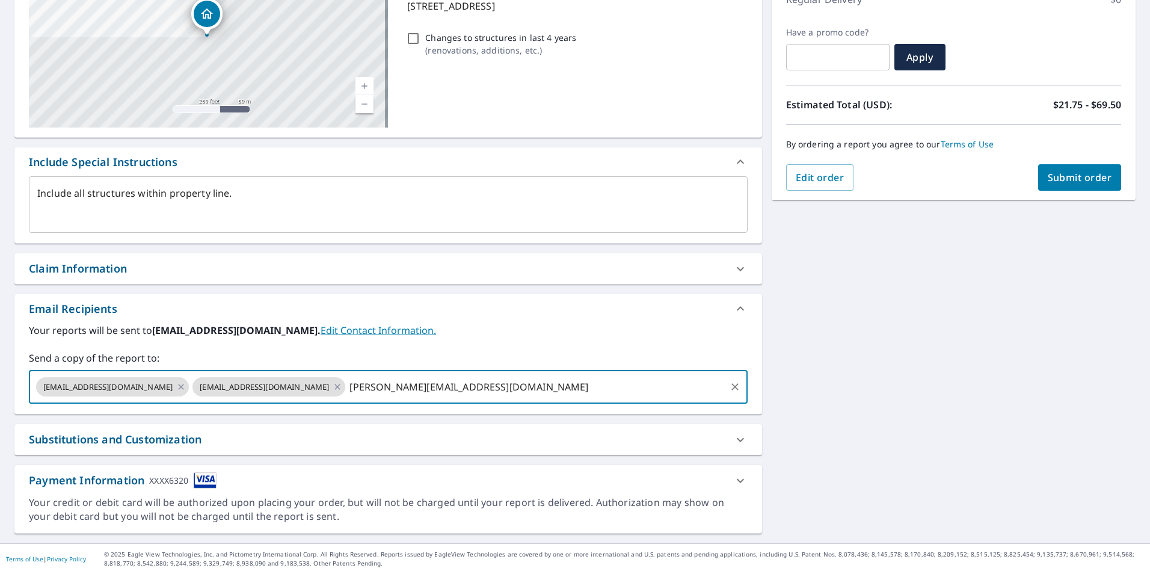
checkbox input "true"
click at [1067, 176] on span "Submit order" at bounding box center [1080, 177] width 64 height 13
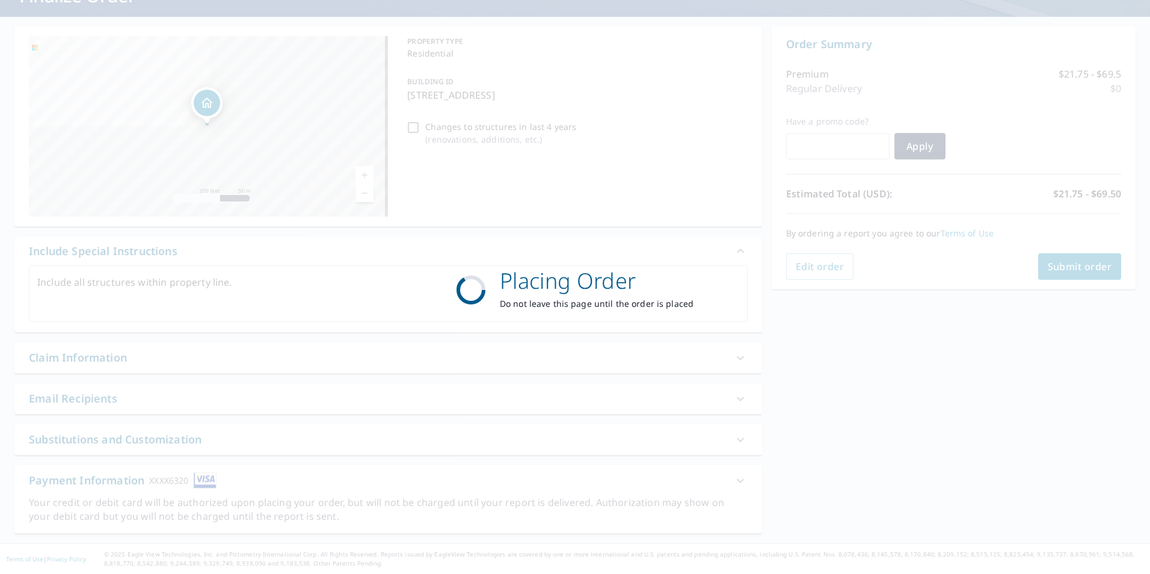
type textarea "x"
checkbox input "true"
